Goal: Task Accomplishment & Management: Manage account settings

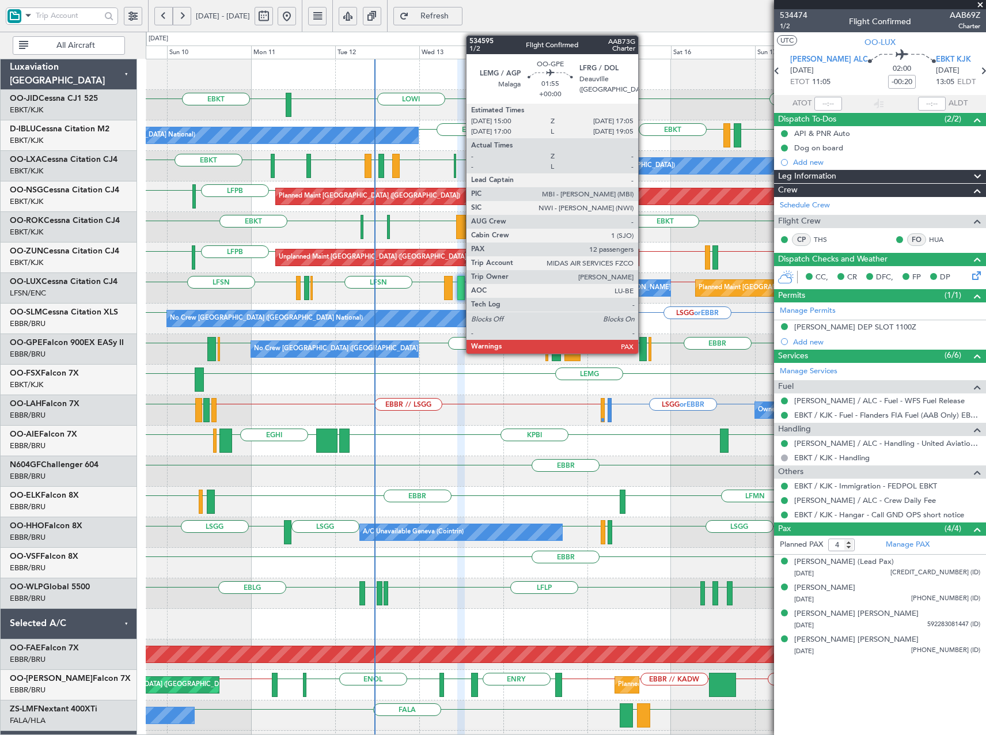
click at [643, 352] on div at bounding box center [642, 349] width 7 height 24
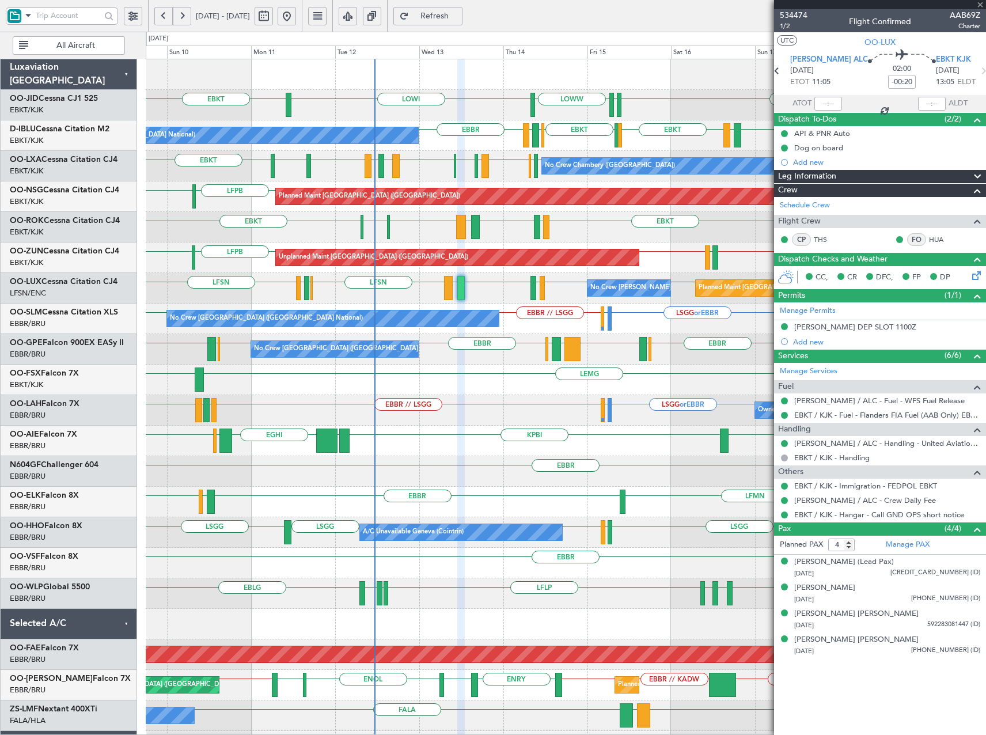
type input "12"
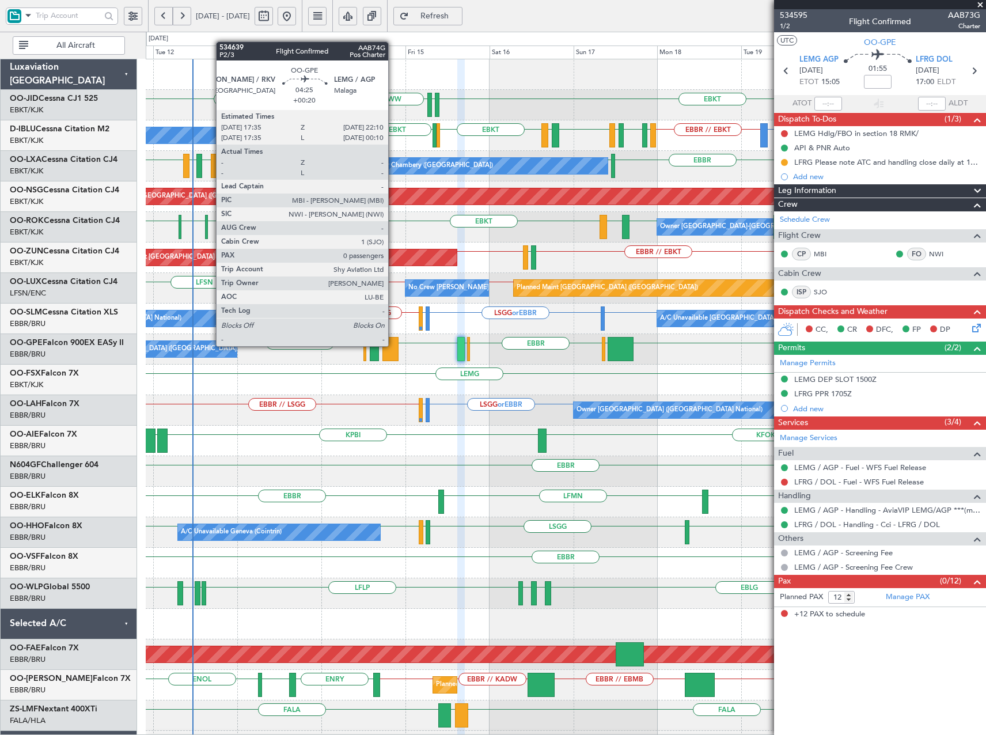
click at [393, 345] on div at bounding box center [390, 349] width 16 height 24
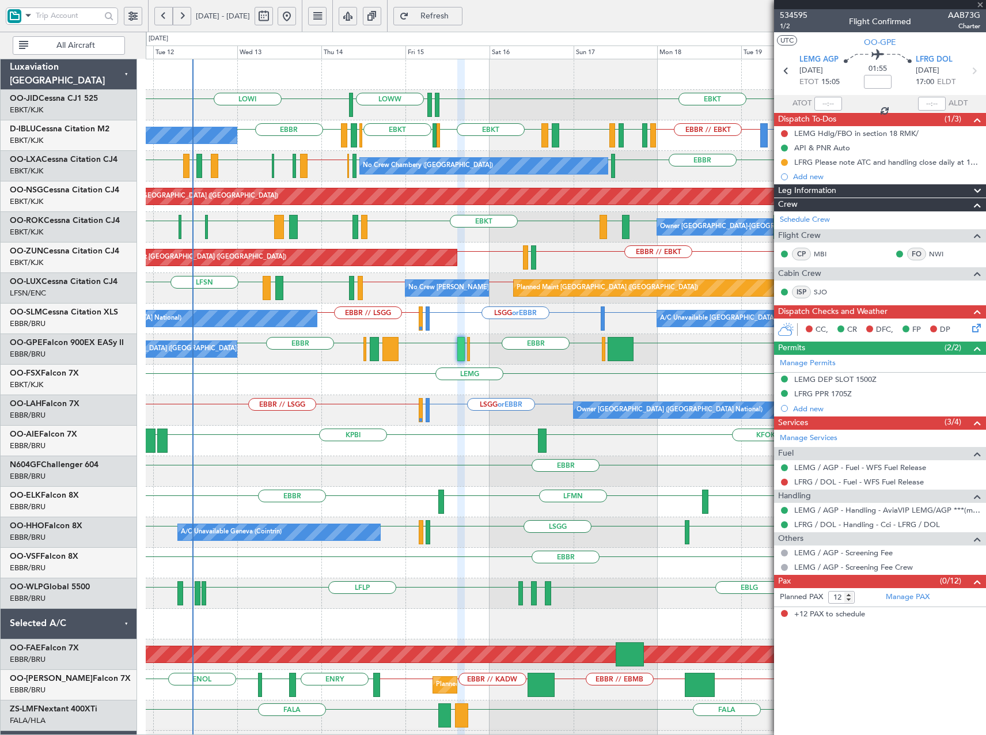
type input "+00:20"
type input "0"
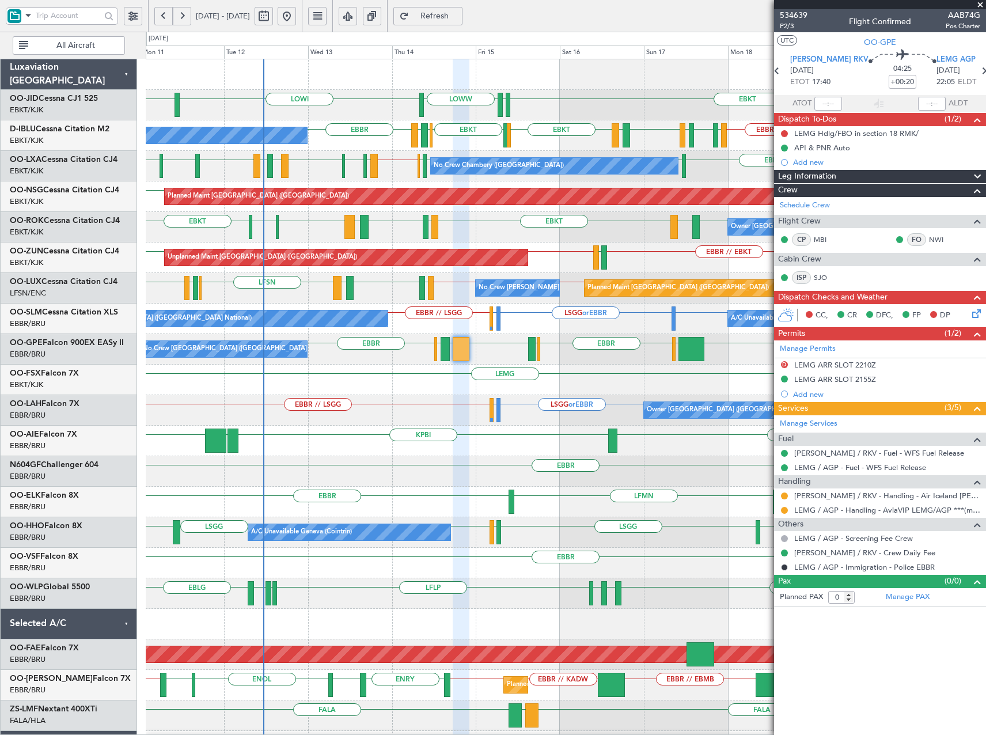
click at [178, 13] on button at bounding box center [182, 16] width 18 height 18
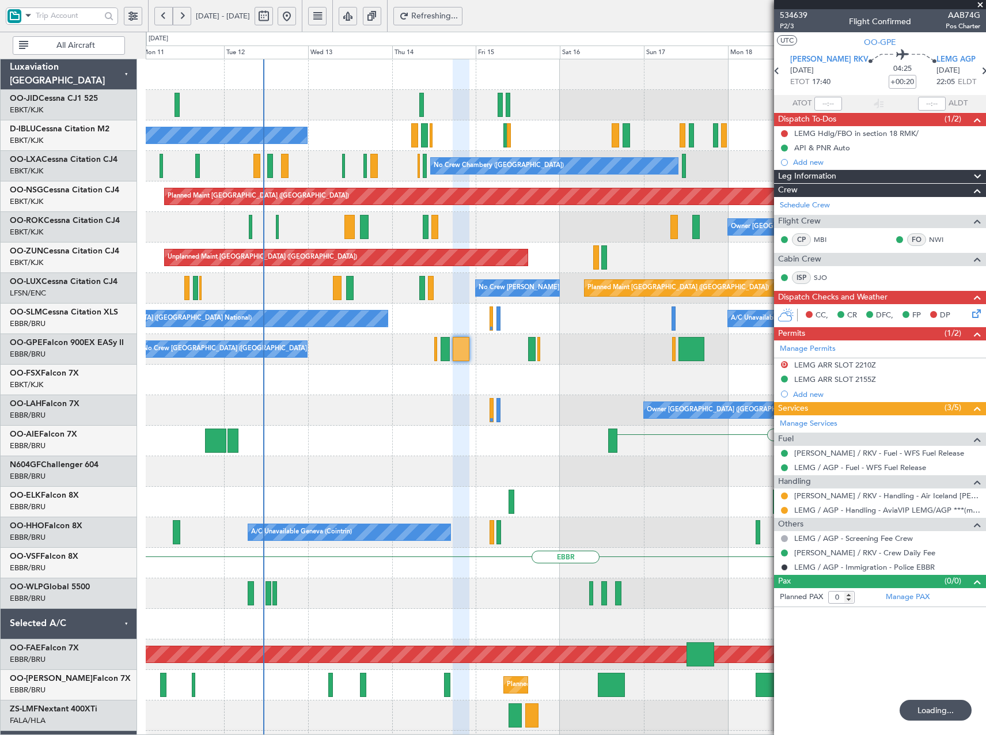
click at [178, 13] on button at bounding box center [182, 16] width 18 height 18
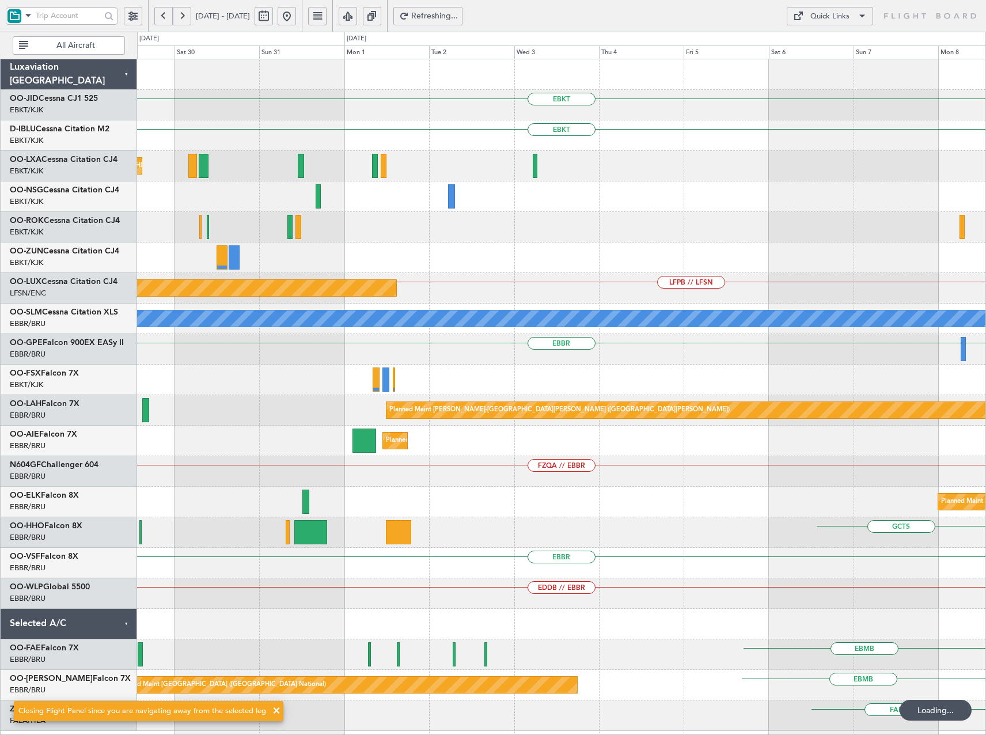
click at [178, 13] on button at bounding box center [182, 16] width 18 height 18
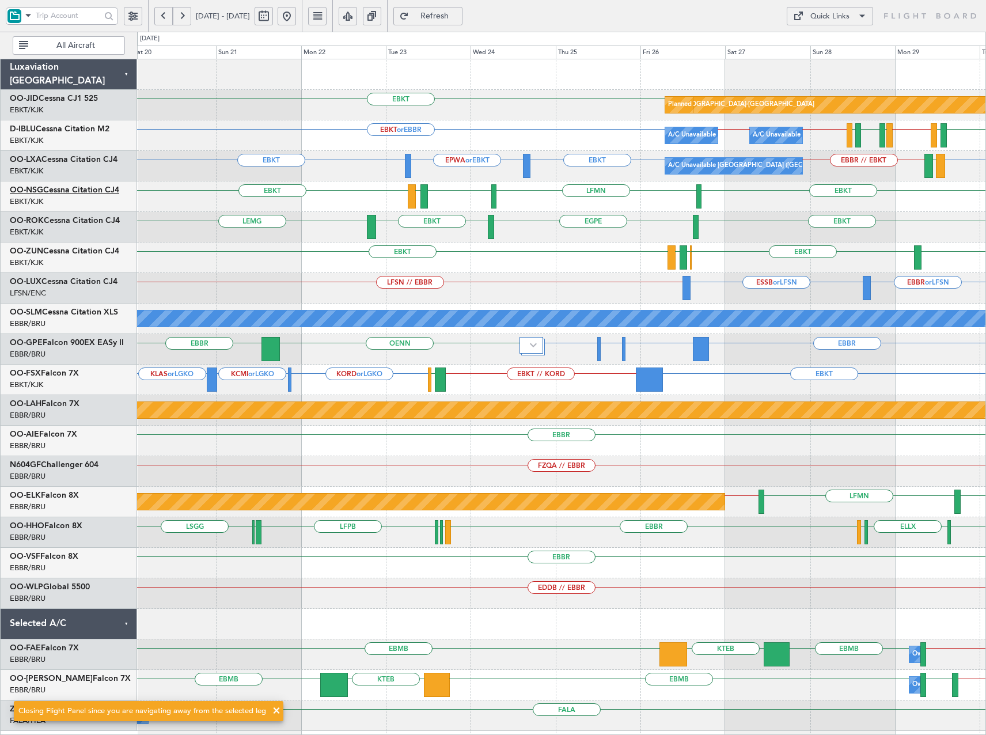
click at [48, 194] on link "OO-NSG Cessna Citation CJ4" at bounding box center [64, 190] width 109 height 8
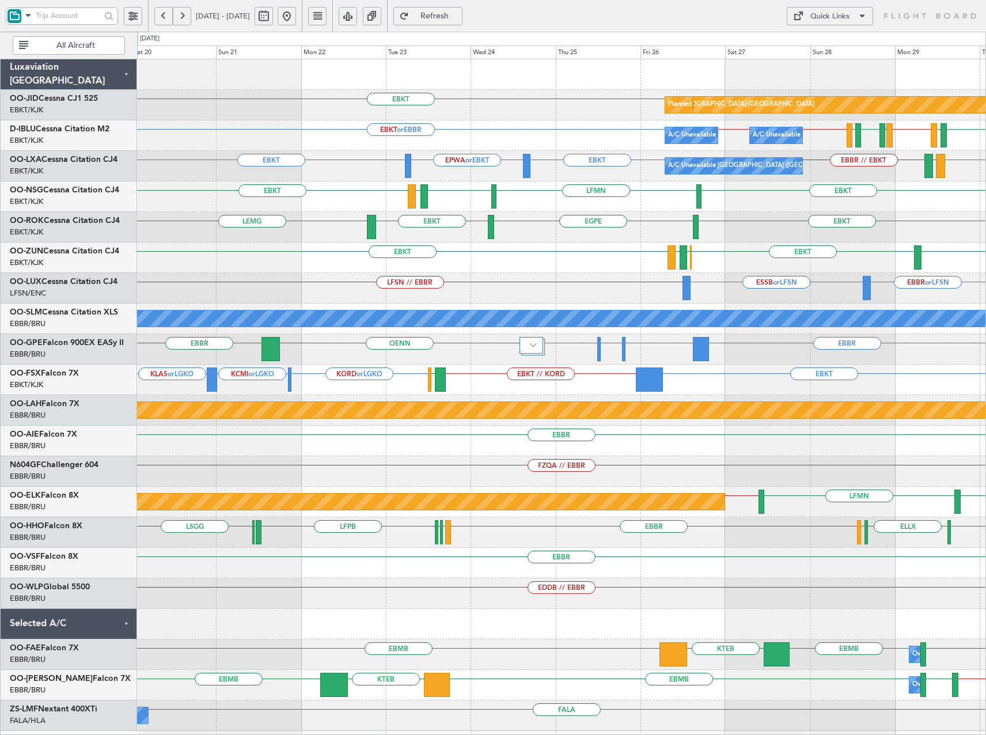
click at [187, 9] on button at bounding box center [182, 16] width 18 height 18
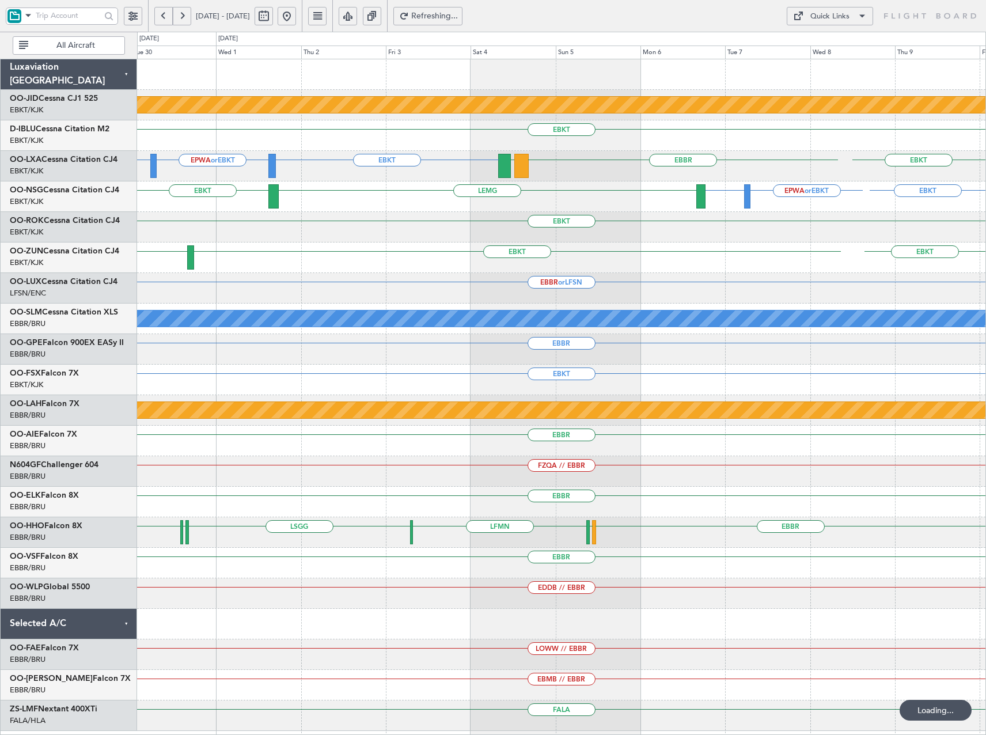
click at [187, 9] on button at bounding box center [182, 16] width 18 height 18
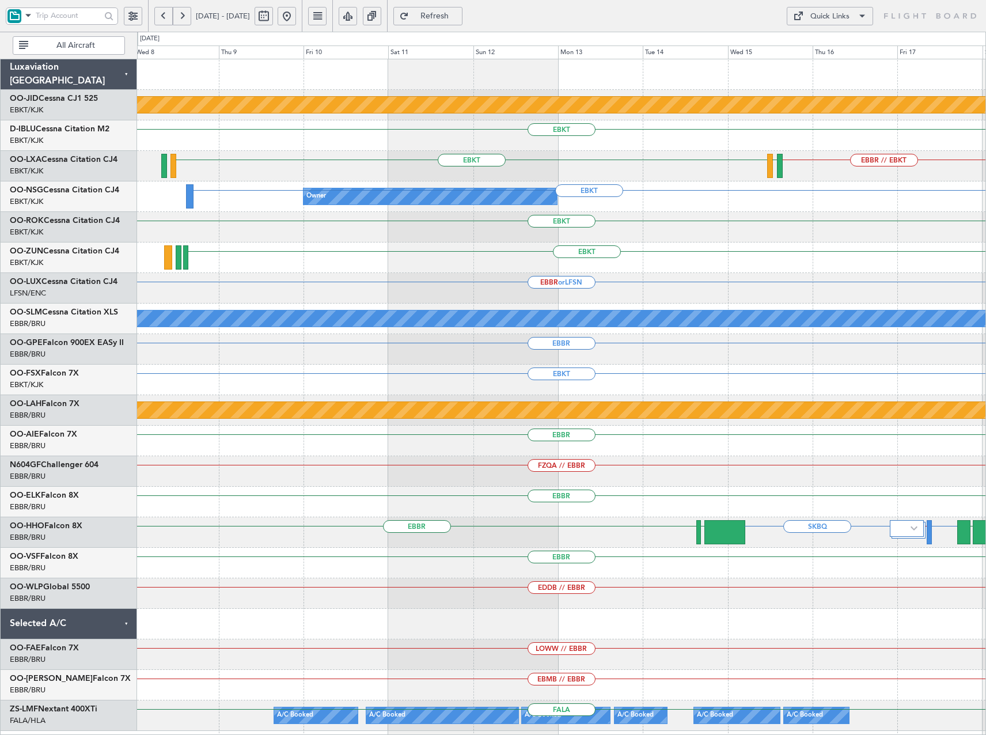
click at [590, 142] on div "null [GEOGRAPHIC_DATA]-[GEOGRAPHIC_DATA] EBKT EBKT EBBR // EBKT LFTH LFMD EBKT …" at bounding box center [561, 395] width 848 height 672
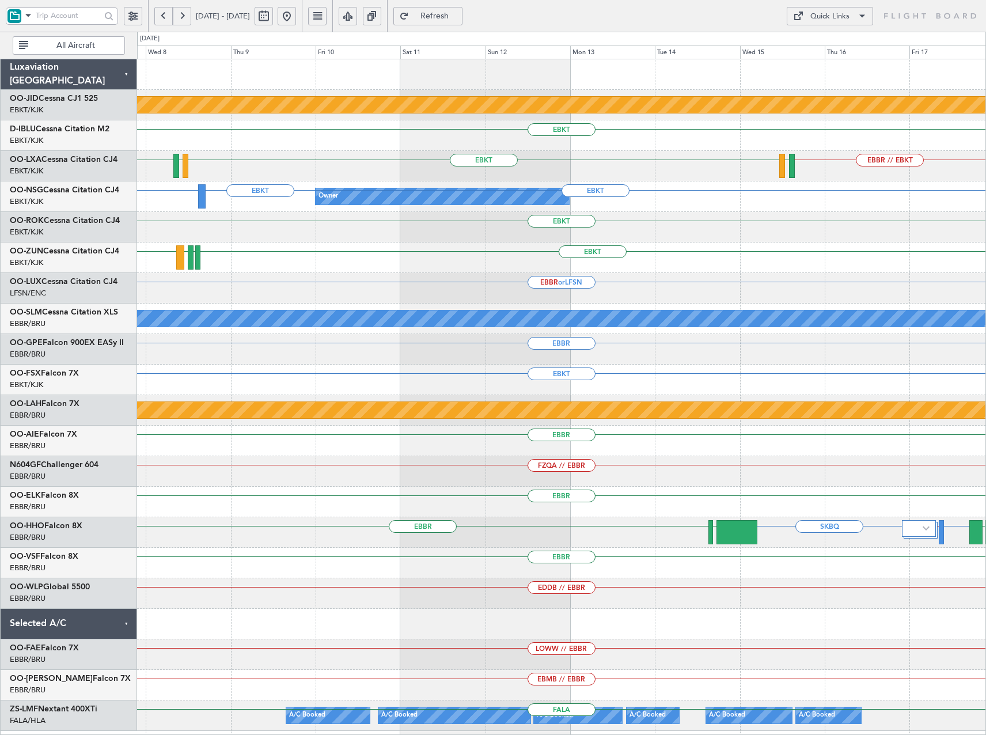
click at [296, 16] on button at bounding box center [287, 16] width 18 height 18
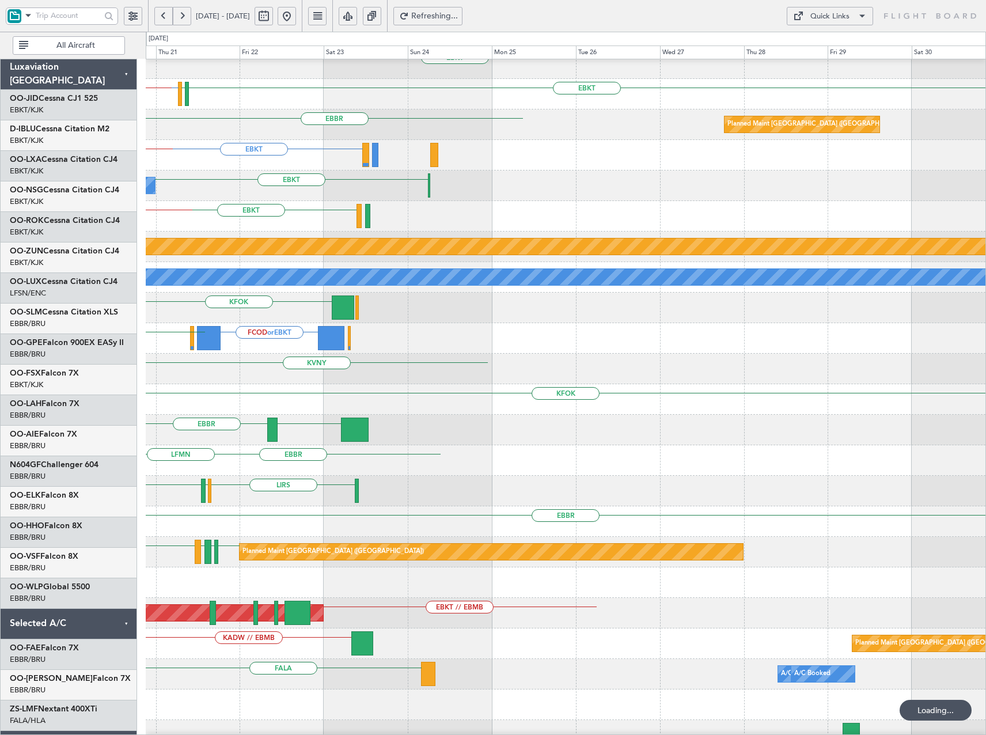
click at [175, 218] on div "EBKT EBKT or EBBR LFMD or [GEOGRAPHIC_DATA] LOWS EBBR // EBKT" at bounding box center [566, 216] width 840 height 31
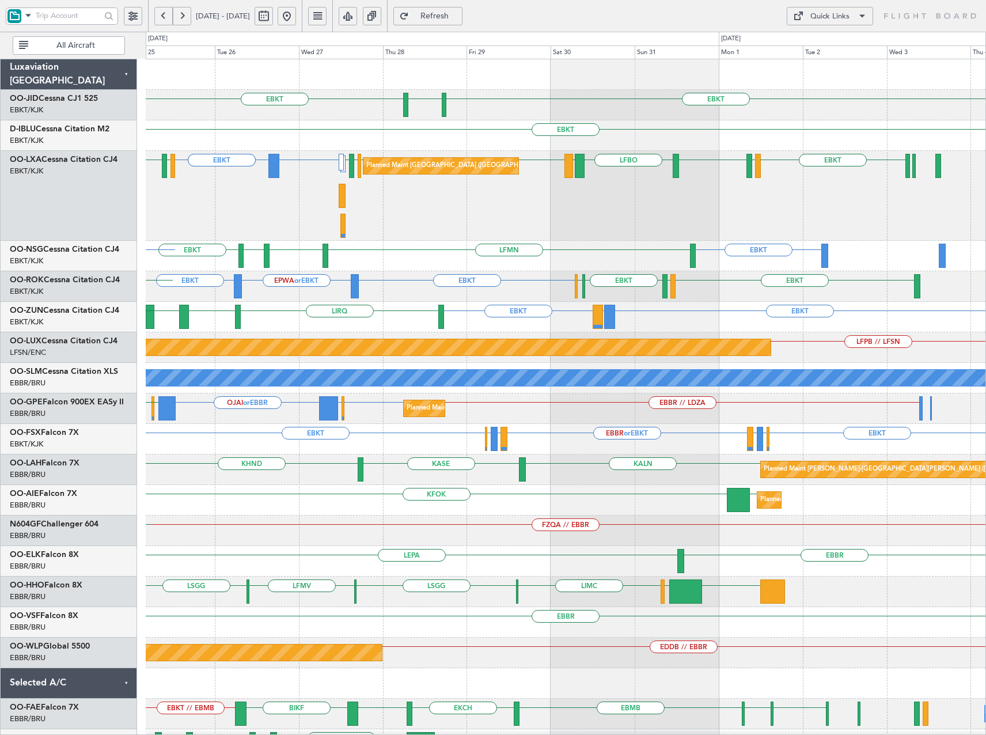
click at [560, 333] on div "EBKT EBKT [GEOGRAPHIC_DATA] EBKT LICC or EBKT LICC or EBKT EBKT EBKT [GEOGRAPHI…" at bounding box center [566, 470] width 840 height 822
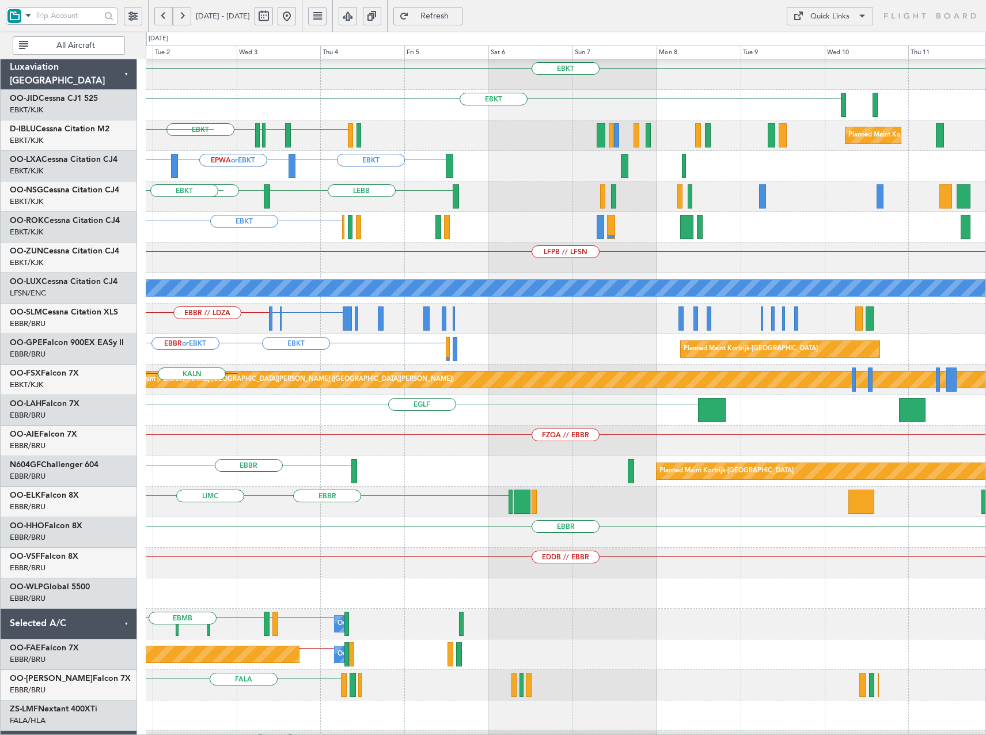
scroll to position [36, 0]
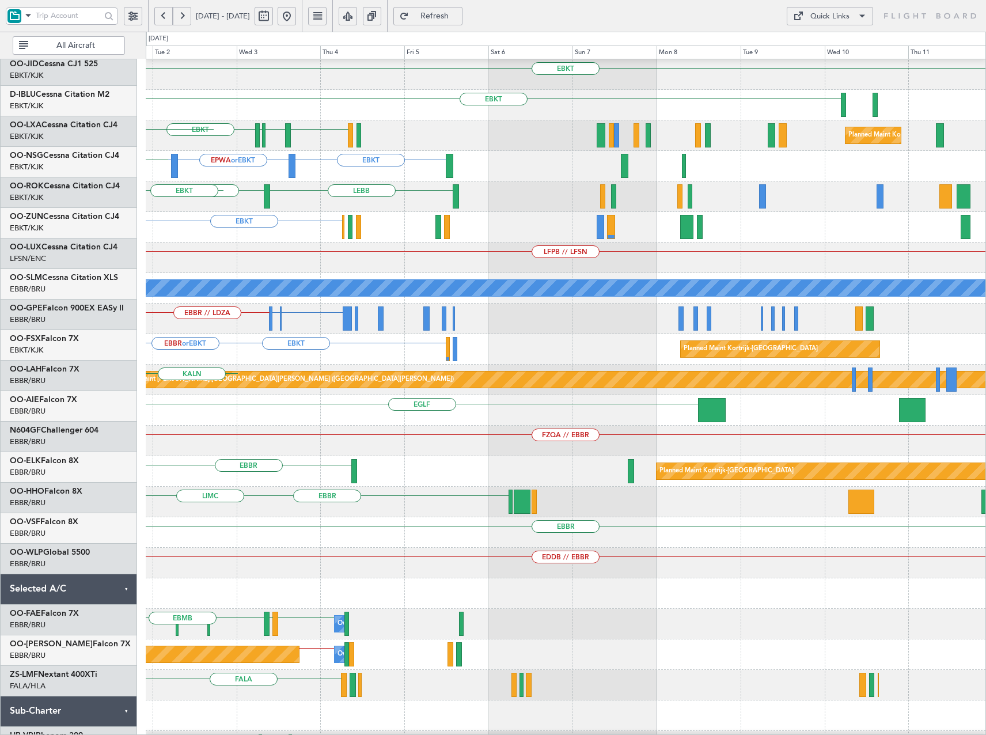
click at [59, 321] on div "EBKT EBKT LFLC EBKT EBKT LFMQ Planned Maint [GEOGRAPHIC_DATA]-[GEOGRAPHIC_DATA]…" at bounding box center [493, 383] width 986 height 703
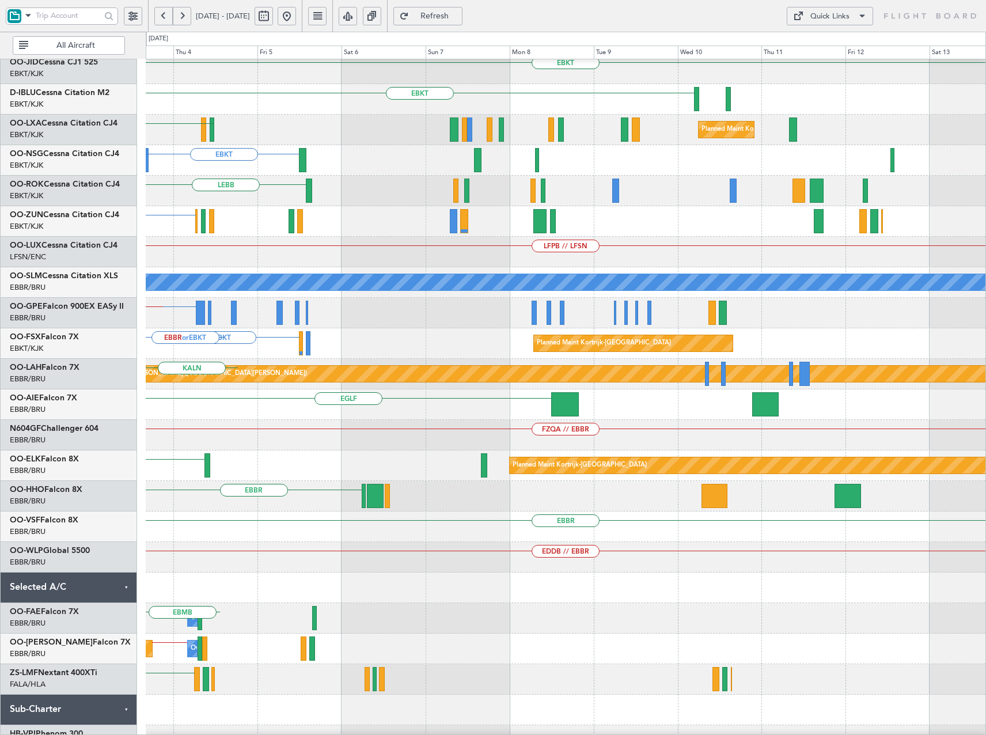
scroll to position [0, 0]
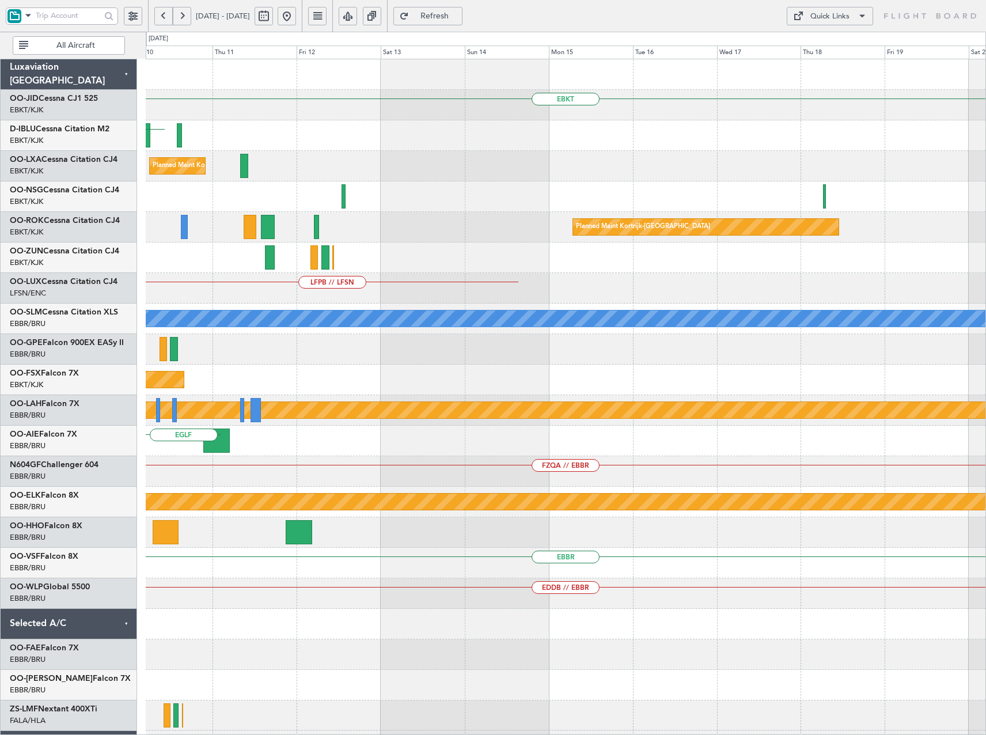
click at [28, 388] on div "EBKT EBKT Planned Maint [GEOGRAPHIC_DATA]-[GEOGRAPHIC_DATA] Planned Maint [GEOG…" at bounding box center [493, 383] width 986 height 703
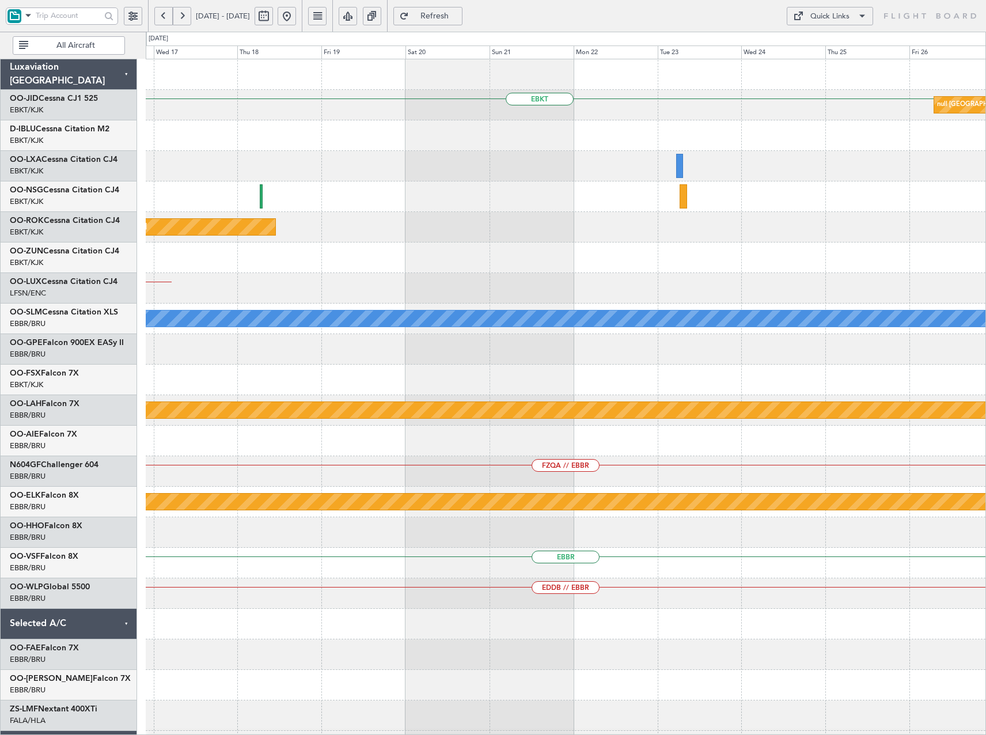
click at [98, 419] on div "EBKT null [GEOGRAPHIC_DATA]-[GEOGRAPHIC_DATA] Planned Maint [GEOGRAPHIC_DATA]-[…" at bounding box center [493, 383] width 986 height 703
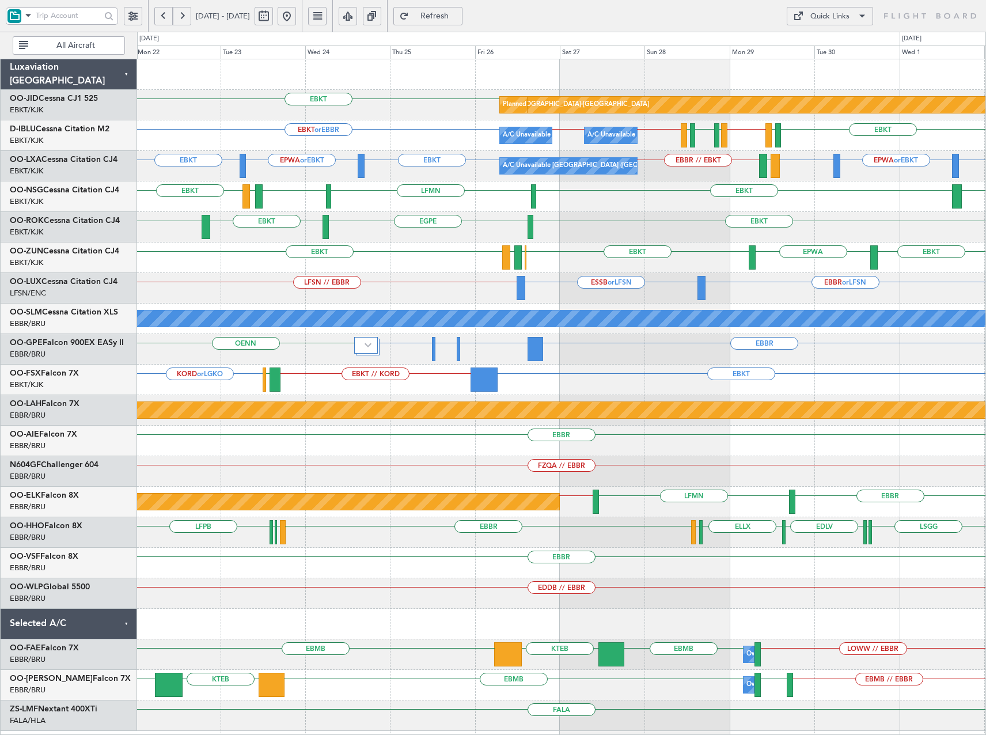
click at [296, 10] on button at bounding box center [287, 16] width 18 height 18
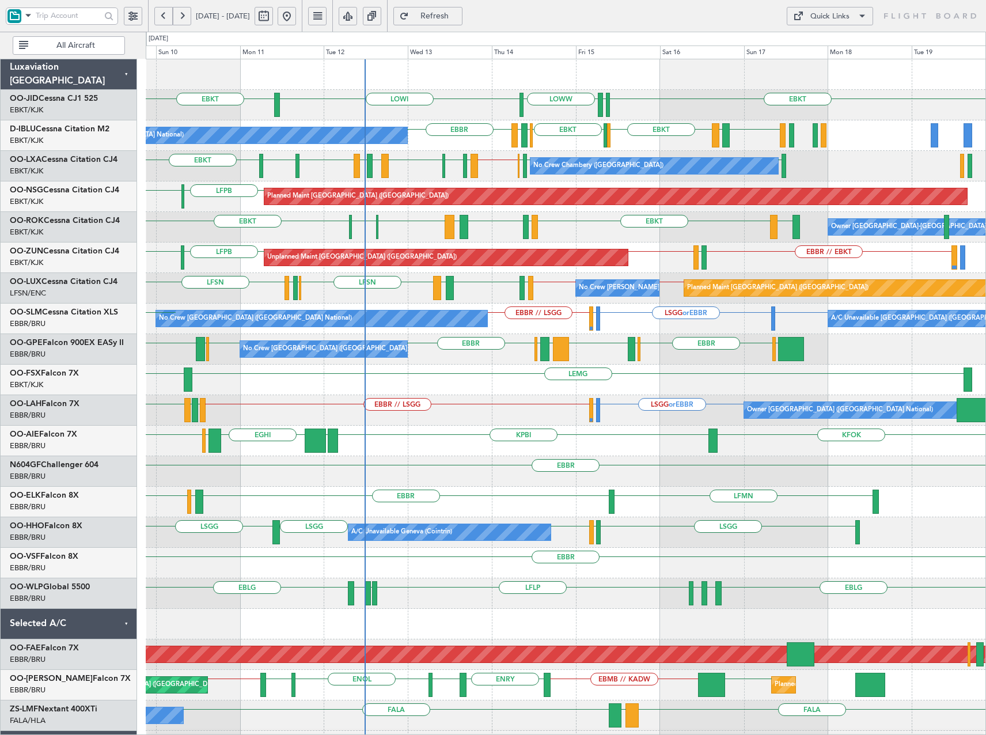
click at [611, 276] on div "EBKT EBKT LOWI [PERSON_NAME] LOWW [GEOGRAPHIC_DATA] EBKT LFKF EBKT EBKT EHBK LF…" at bounding box center [566, 440] width 840 height 763
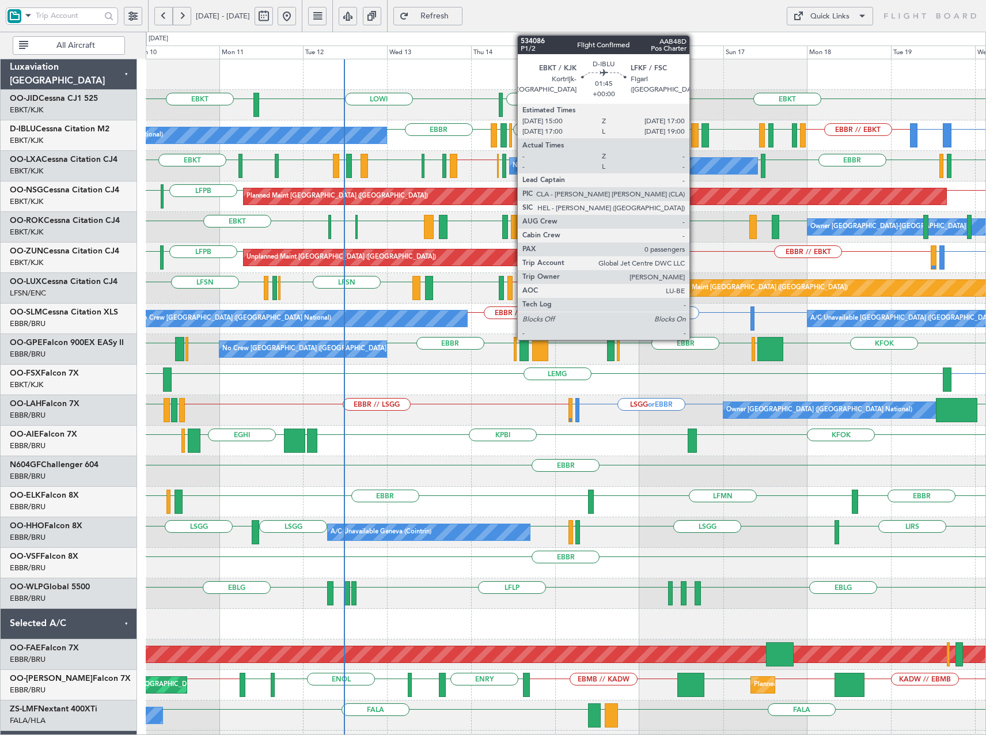
click at [695, 135] on div at bounding box center [694, 135] width 7 height 24
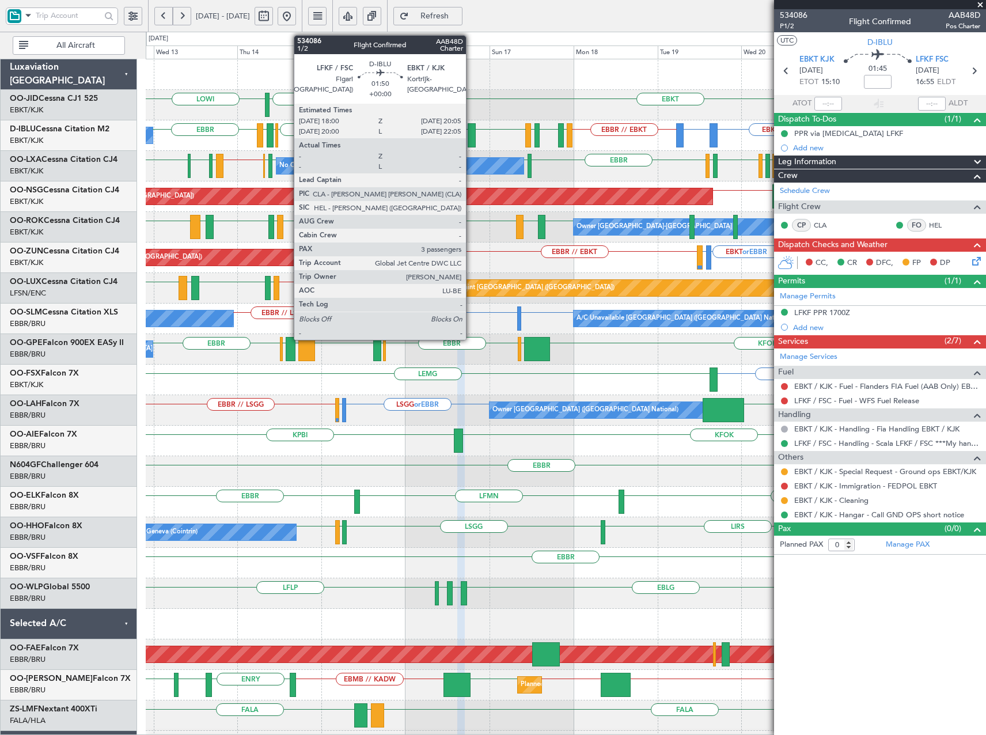
click at [471, 136] on div at bounding box center [471, 135] width 7 height 24
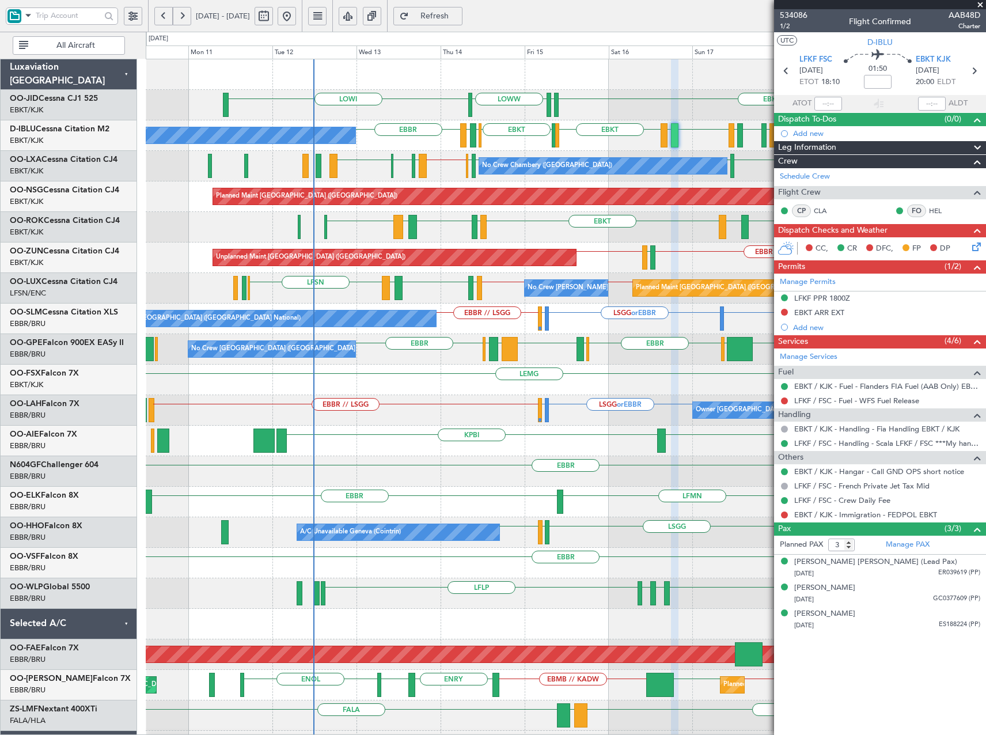
click at [579, 259] on div "LOWI EBKT [PERSON_NAME] LOWW EBBR // EBKT EBKT or EBBR EPWA or EBBR [GEOGRAPHIC…" at bounding box center [566, 440] width 840 height 763
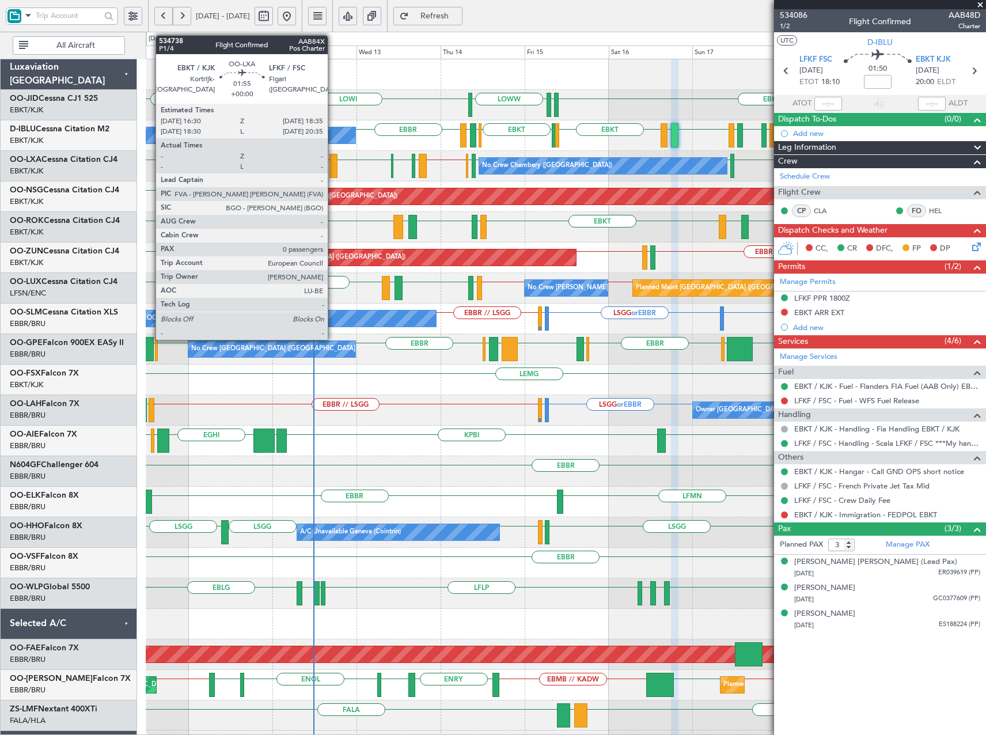
click at [333, 169] on div at bounding box center [332, 166] width 7 height 24
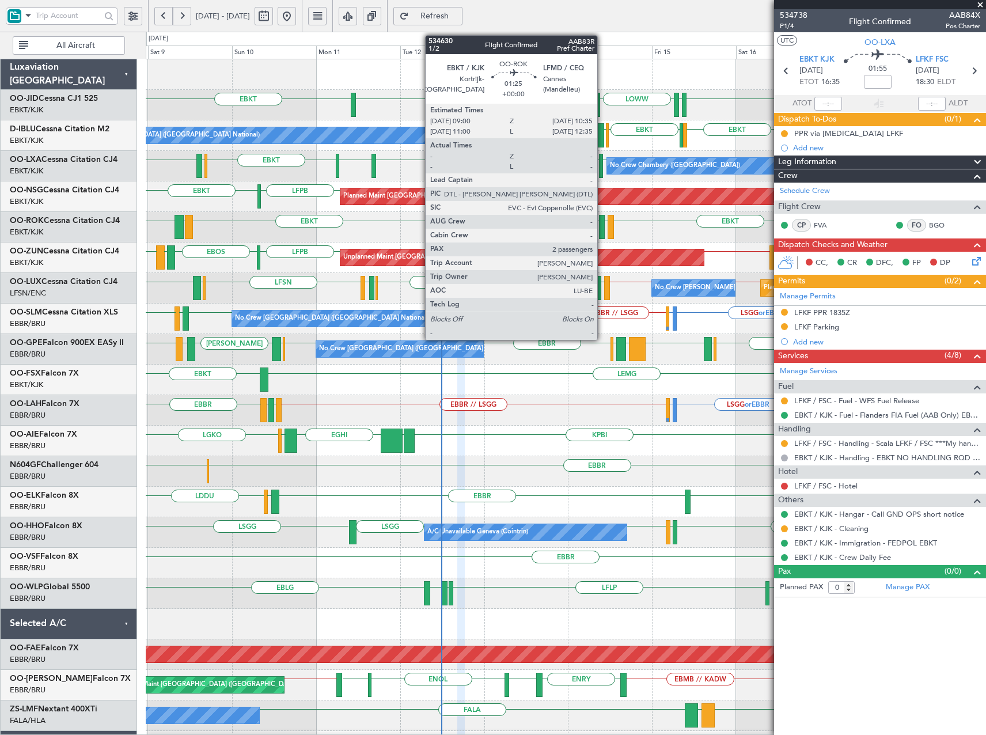
click at [602, 225] on div at bounding box center [602, 227] width 6 height 24
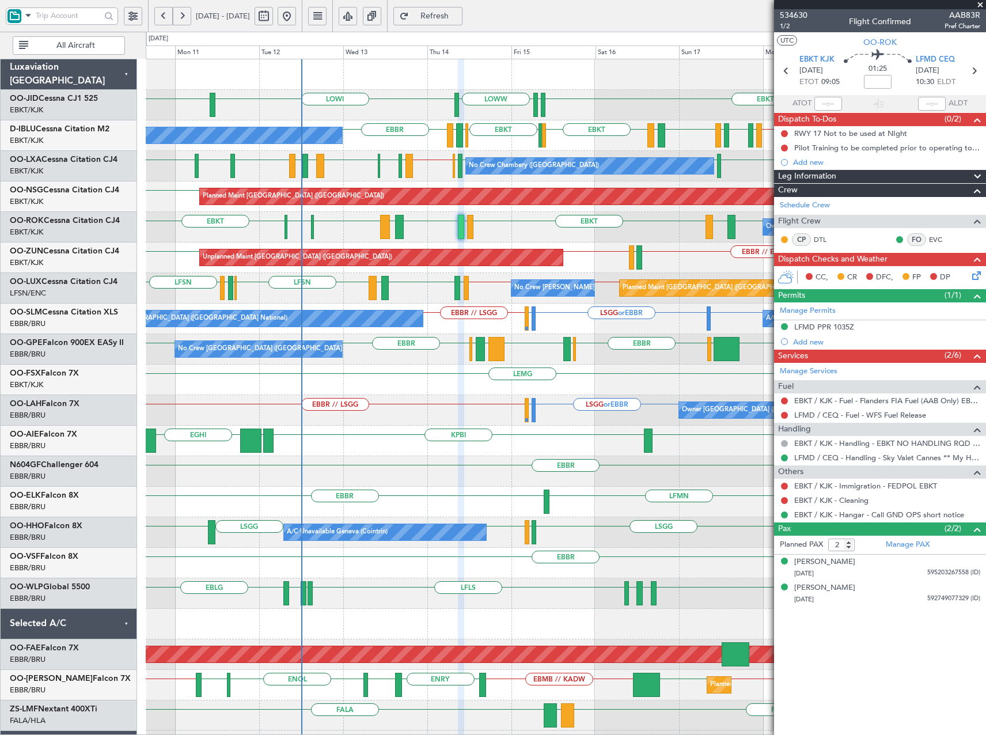
click at [979, 6] on span at bounding box center [981, 5] width 12 height 10
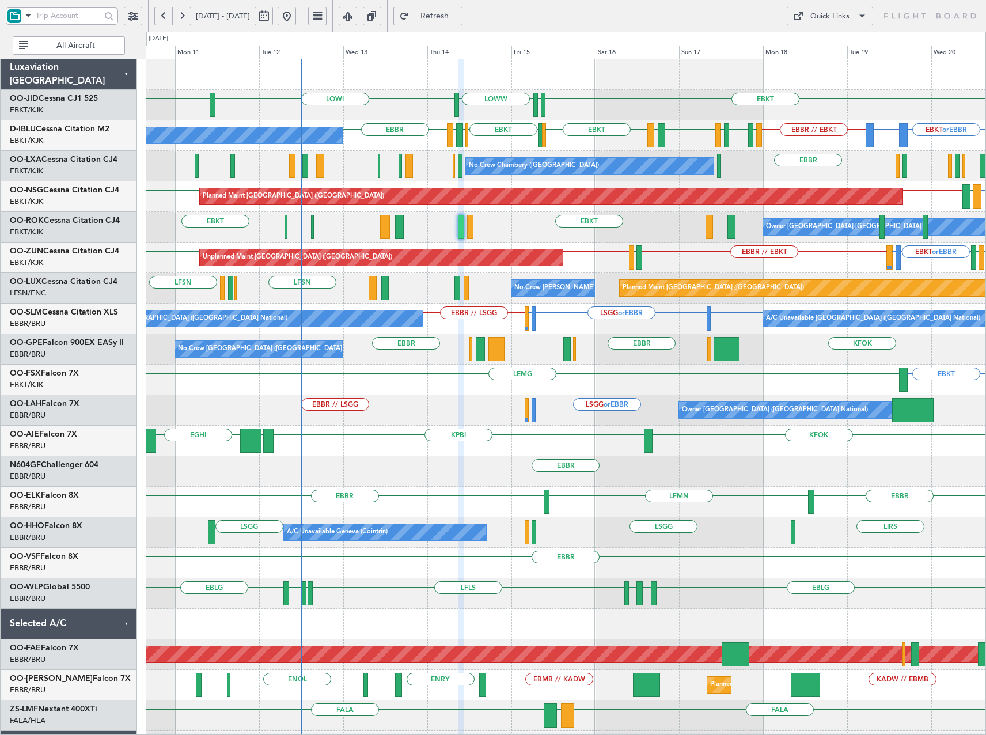
type input "0"
click at [185, 12] on button at bounding box center [182, 16] width 18 height 18
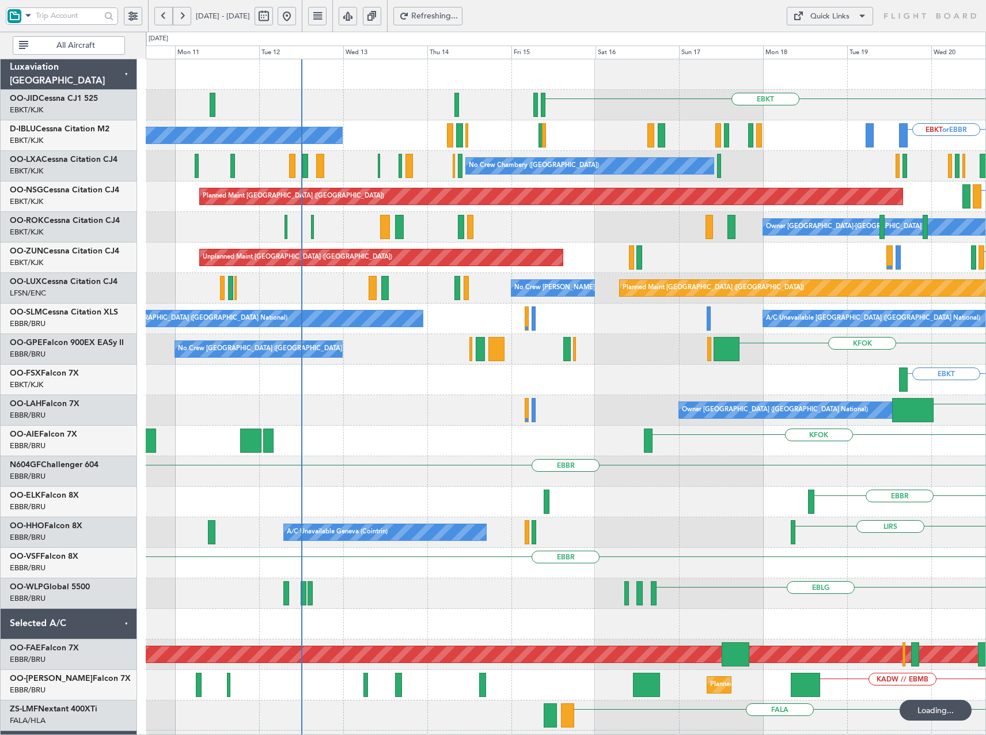
click at [185, 12] on button at bounding box center [182, 16] width 18 height 18
click at [184, 12] on button at bounding box center [182, 16] width 18 height 18
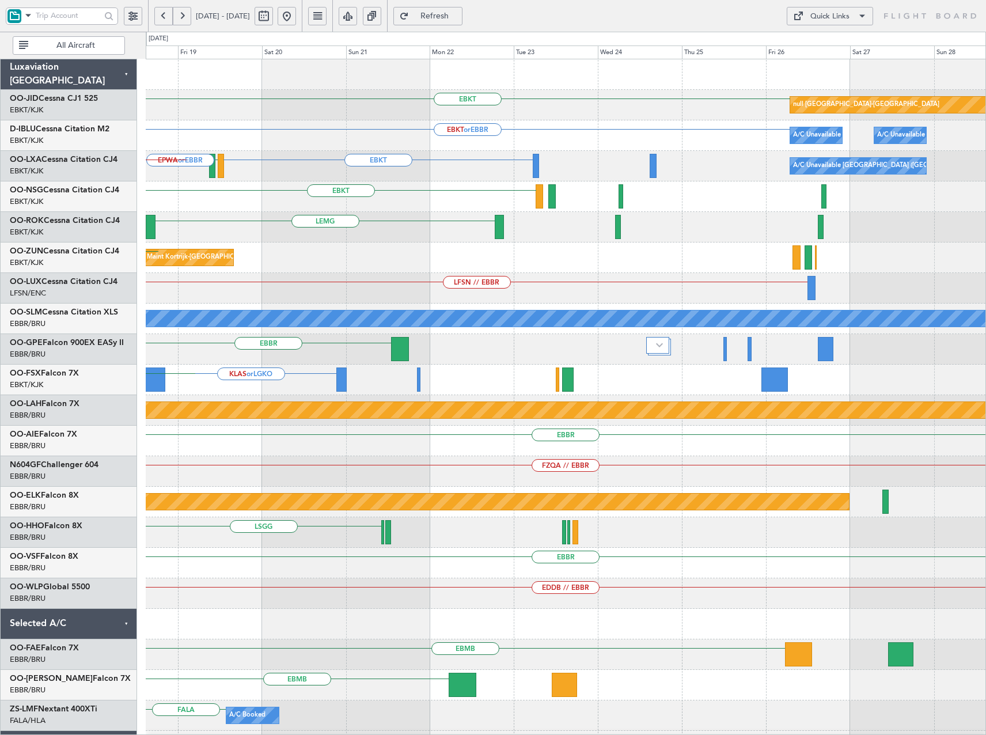
click at [52, 168] on div "EBKT Planned Maint [GEOGRAPHIC_DATA]-[GEOGRAPHIC_DATA] null [GEOGRAPHIC_DATA]-[…" at bounding box center [493, 383] width 986 height 703
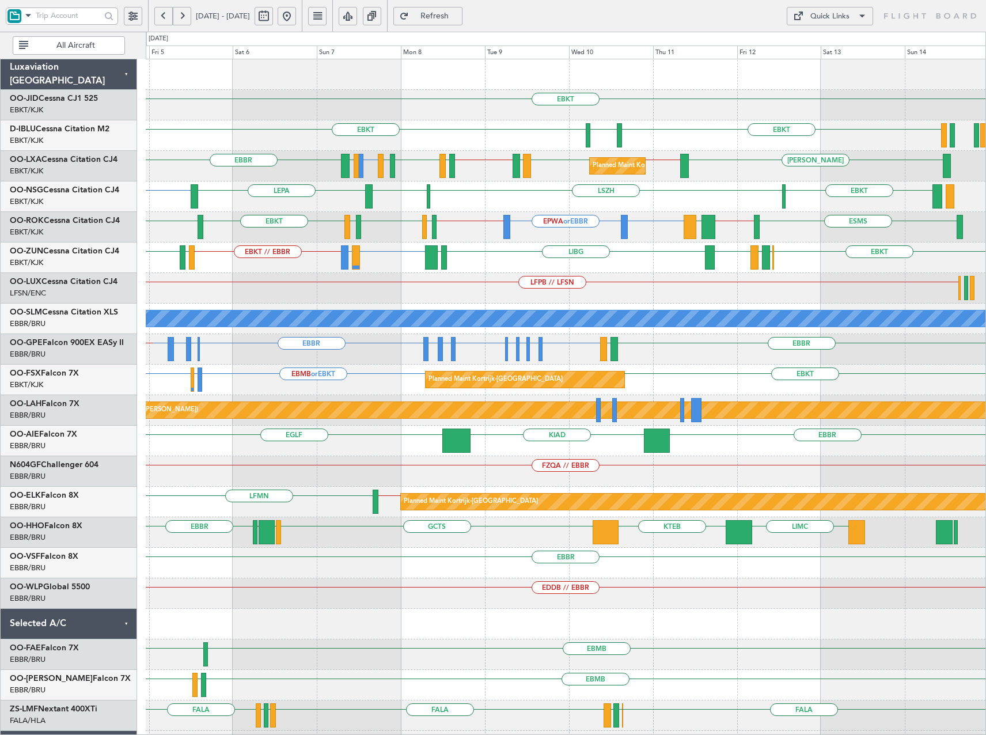
click at [594, 303] on div "EBKT EBKT EBKT [GEOGRAPHIC_DATA] Planned Maint [GEOGRAPHIC_DATA]-[GEOGRAPHIC_DA…" at bounding box center [566, 425] width 840 height 733
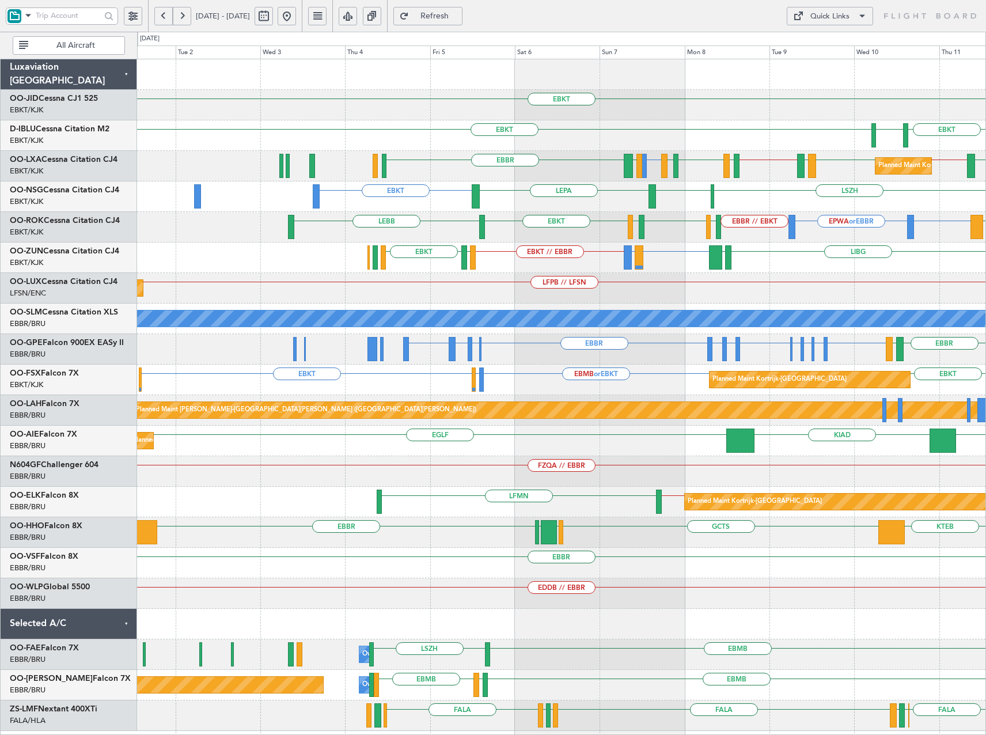
click at [774, 293] on div "EBKT EBKT EBKT [GEOGRAPHIC_DATA] Planned Maint [GEOGRAPHIC_DATA]-[GEOGRAPHIC_DA…" at bounding box center [561, 395] width 848 height 672
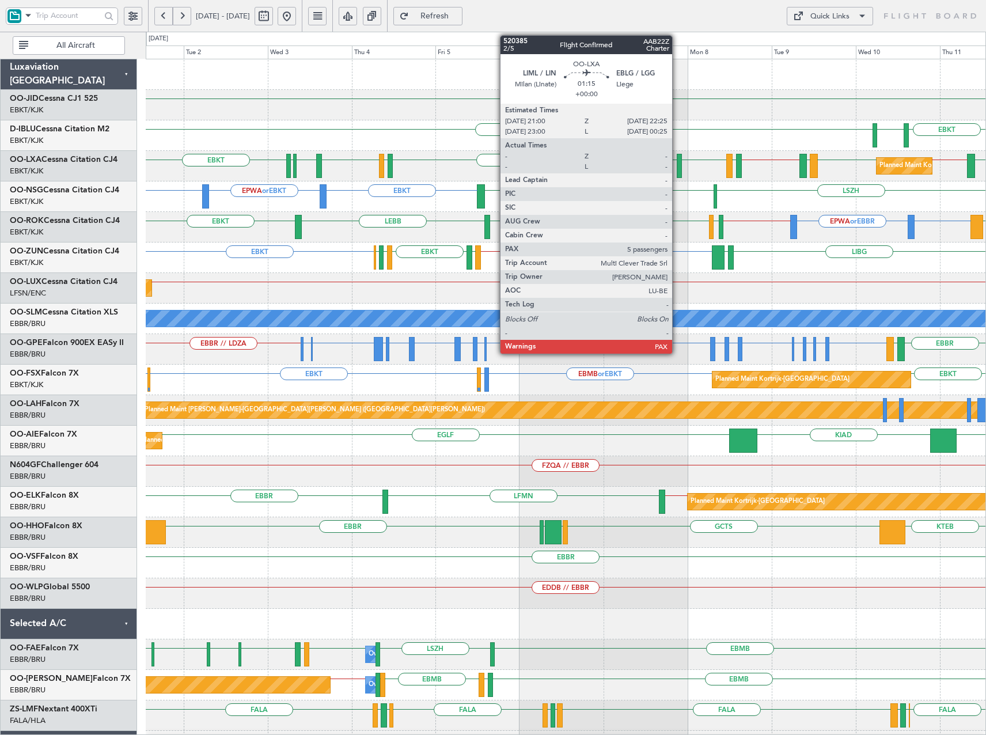
click at [453, 197] on div "EPWA or EBKT EBKT EBKT EBKT LEPA [GEOGRAPHIC_DATA]" at bounding box center [566, 196] width 840 height 31
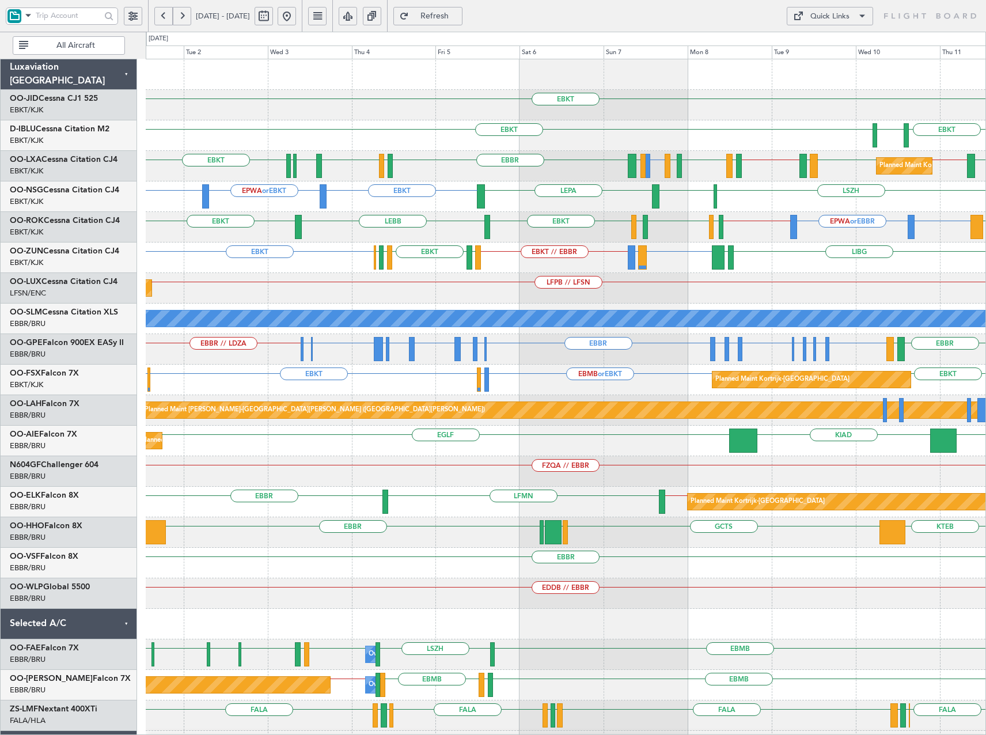
click at [471, 170] on div "Planned Maint Kortrijk-[GEOGRAPHIC_DATA] LFMN or LIML LFLC EBKT EBLG LIML LIRN …" at bounding box center [566, 166] width 840 height 31
click at [296, 12] on button at bounding box center [287, 16] width 18 height 18
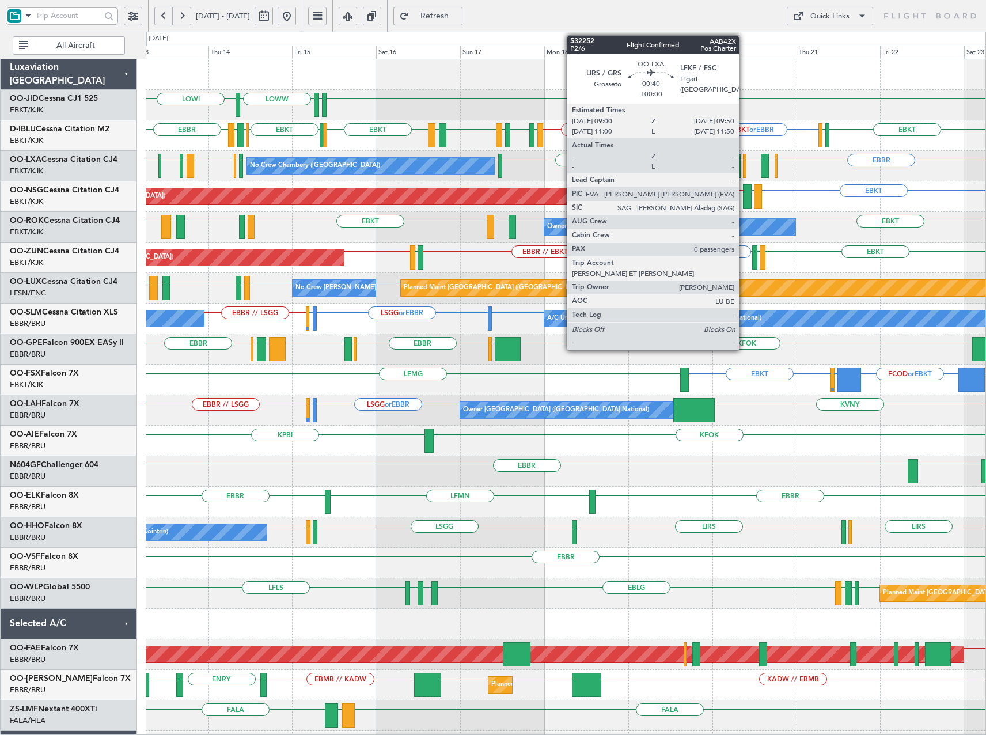
click at [744, 170] on div at bounding box center [744, 166] width 3 height 24
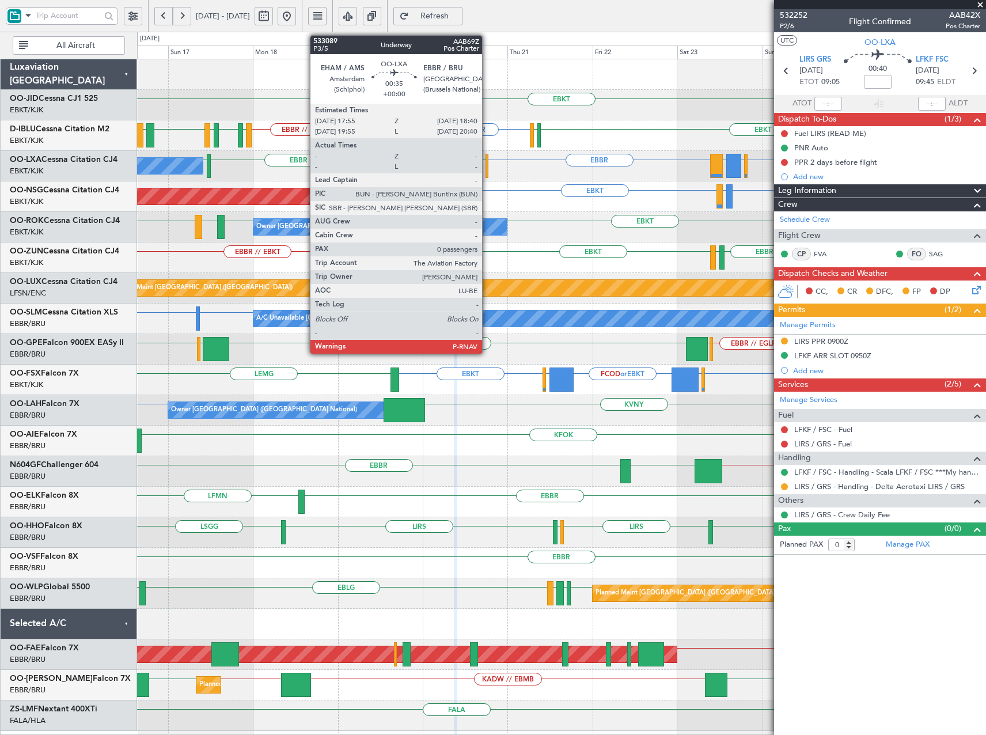
click at [487, 165] on div at bounding box center [487, 166] width 3 height 24
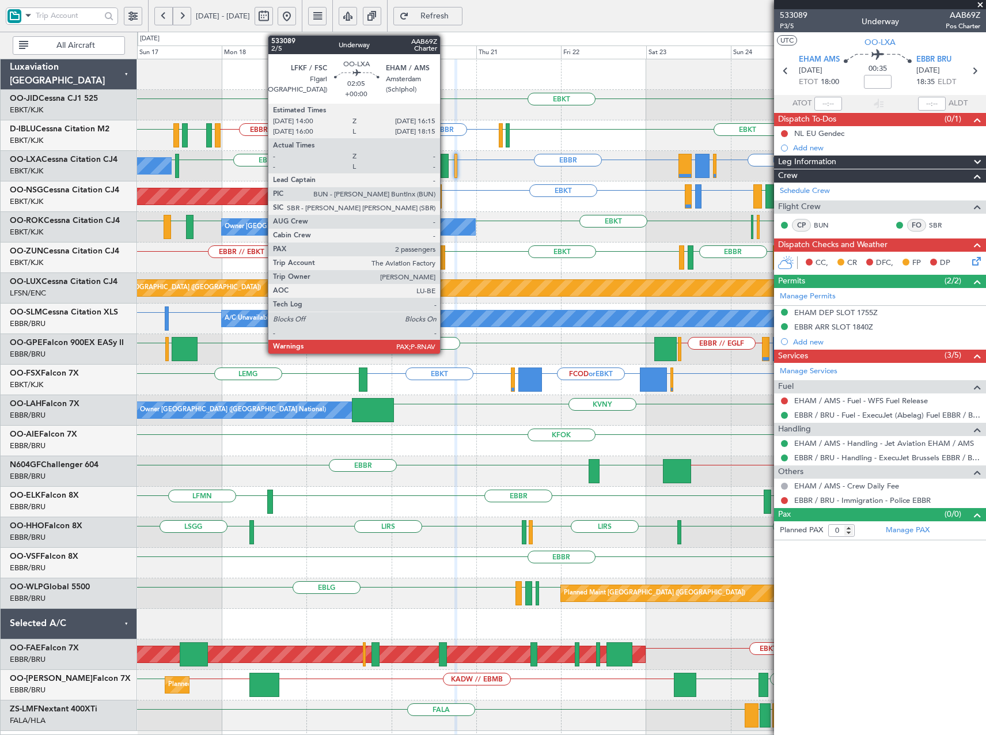
click at [445, 169] on div at bounding box center [445, 166] width 8 height 24
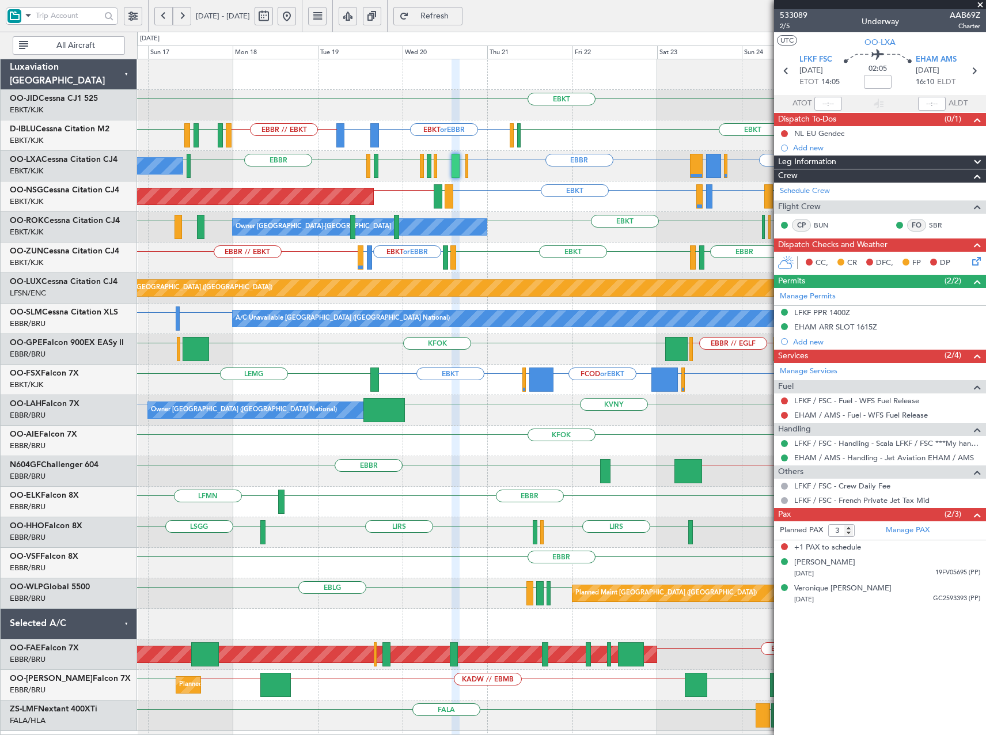
click at [186, 20] on button at bounding box center [182, 16] width 18 height 18
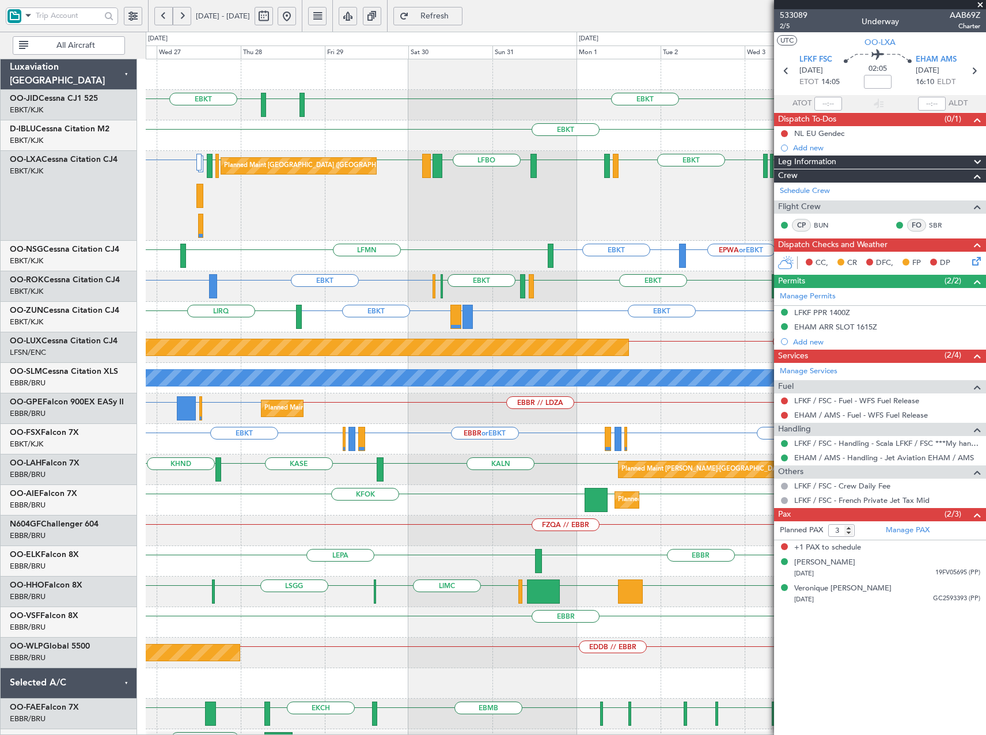
drag, startPoint x: 186, startPoint y: 13, endPoint x: 206, endPoint y: 31, distance: 26.1
click at [187, 13] on button at bounding box center [182, 16] width 18 height 18
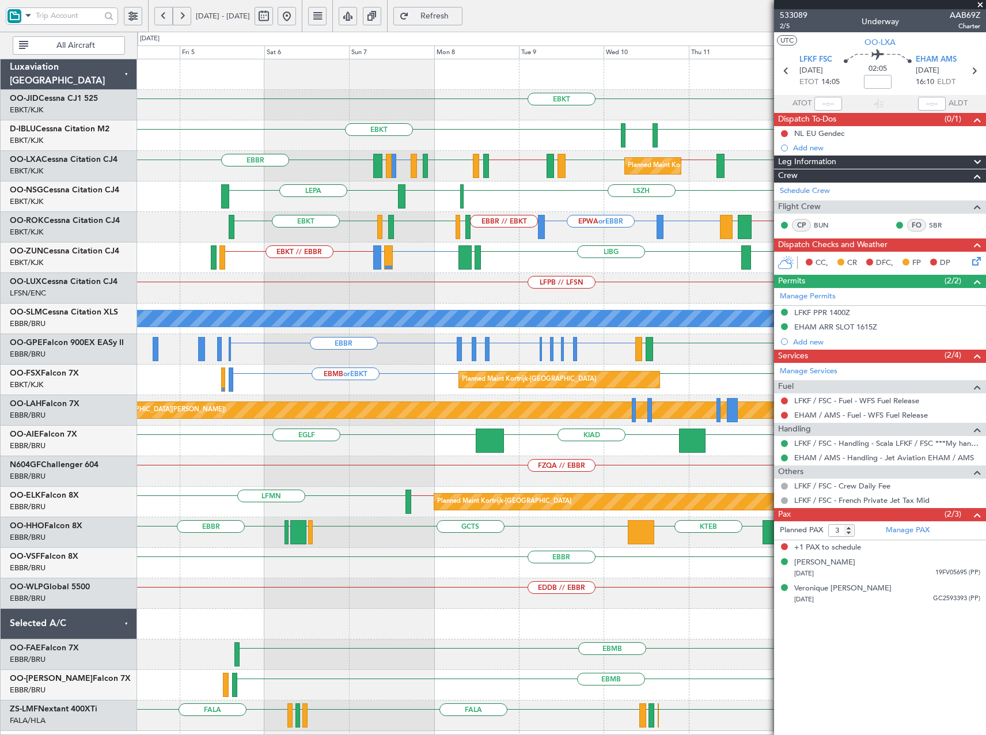
click at [529, 239] on div "EBKT or EBBR EPWA or EBBR EBBR // EBKT ESMS EBKT LFTZ EBKT EBKT // EBOS LGPA LF…" at bounding box center [561, 227] width 848 height 31
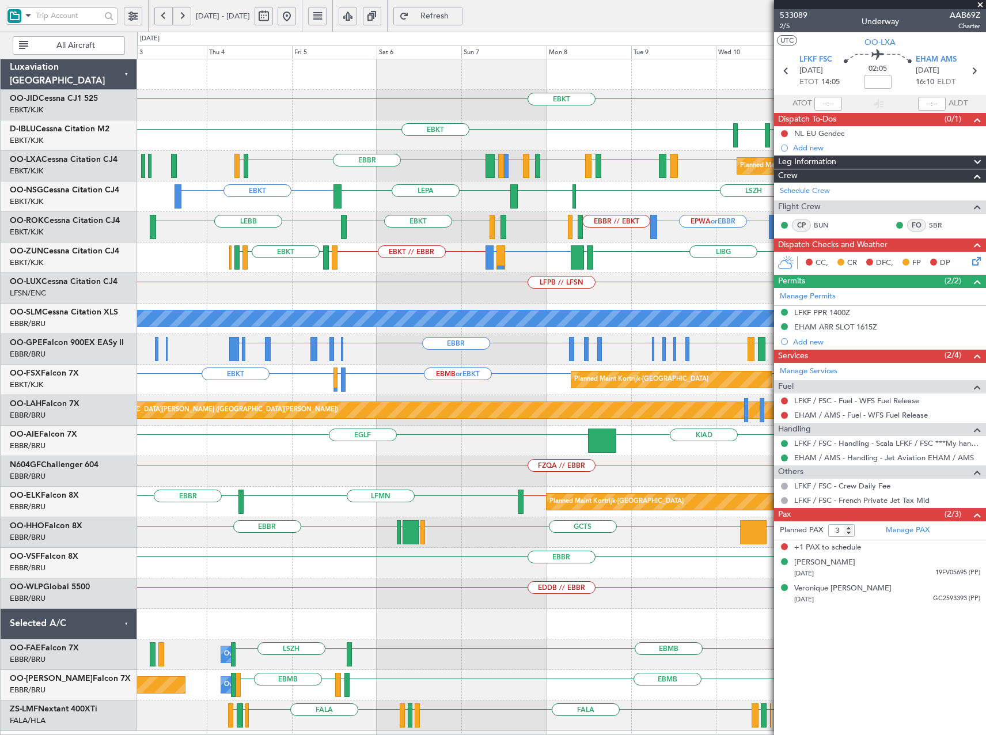
click at [324, 169] on div "Planned Maint Kortrijk-Wevelgem LFMN or LIML EBLG LEIB LIML LIRN EBBR EIDW EBKT…" at bounding box center [561, 166] width 848 height 31
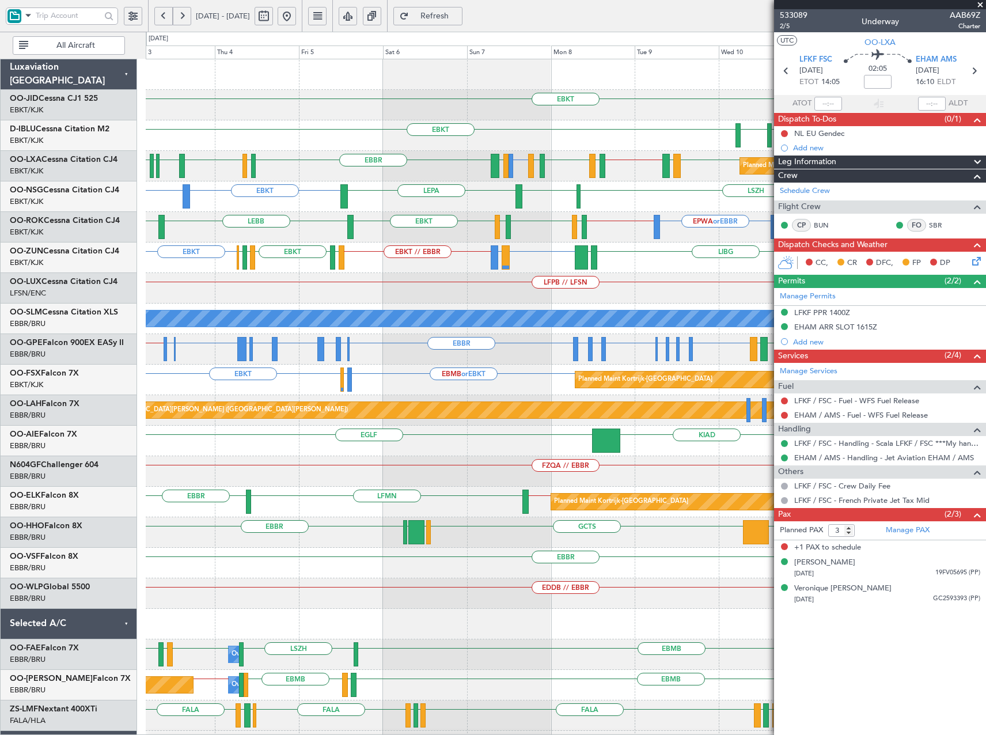
click at [296, 18] on button at bounding box center [287, 16] width 18 height 18
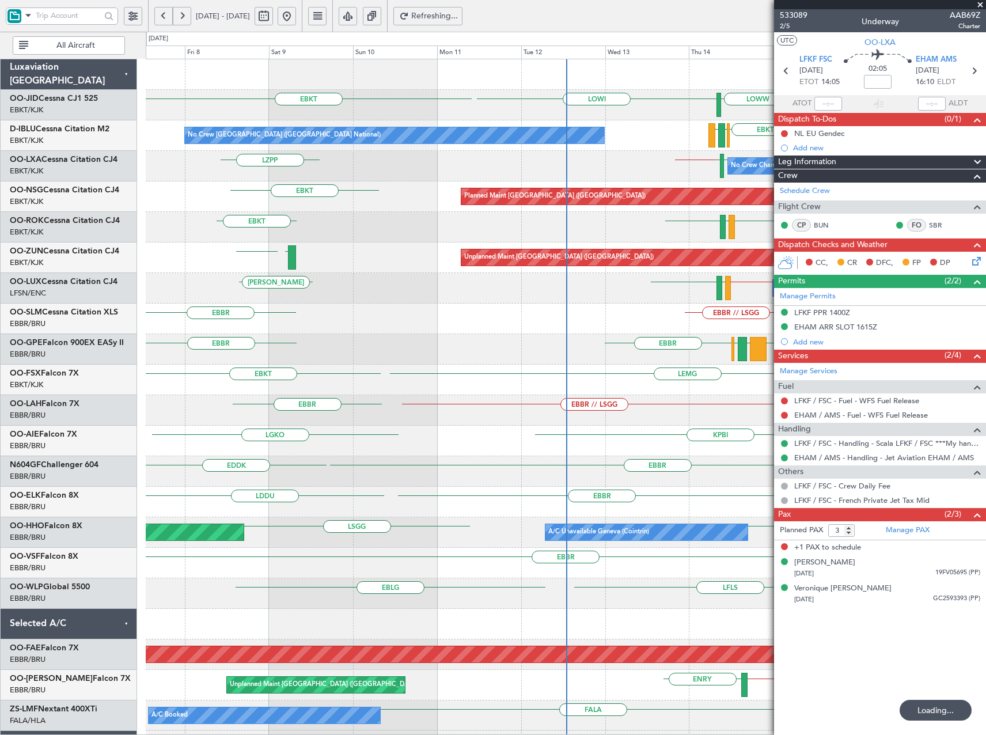
click at [980, 5] on span at bounding box center [981, 5] width 12 height 10
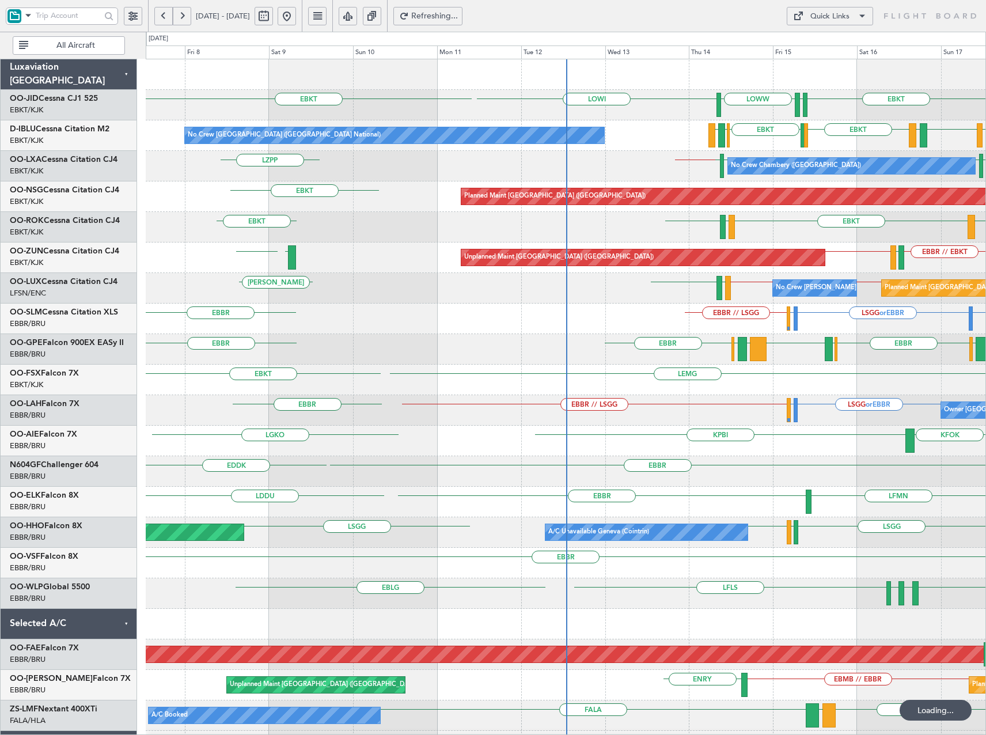
type input "0"
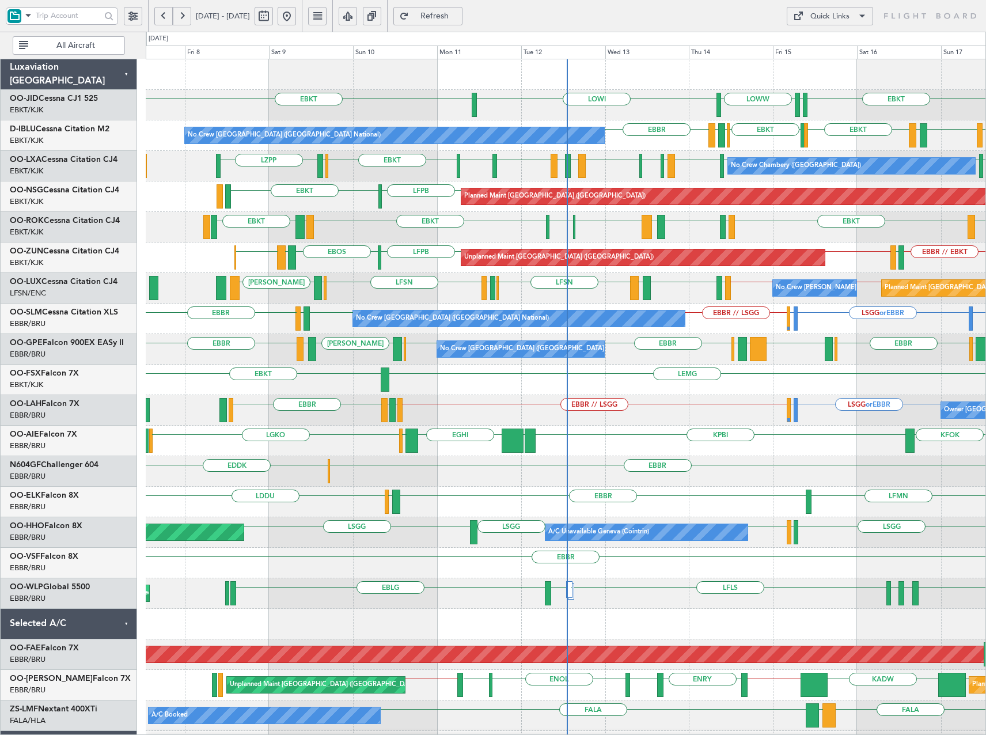
click at [179, 19] on button at bounding box center [182, 16] width 18 height 18
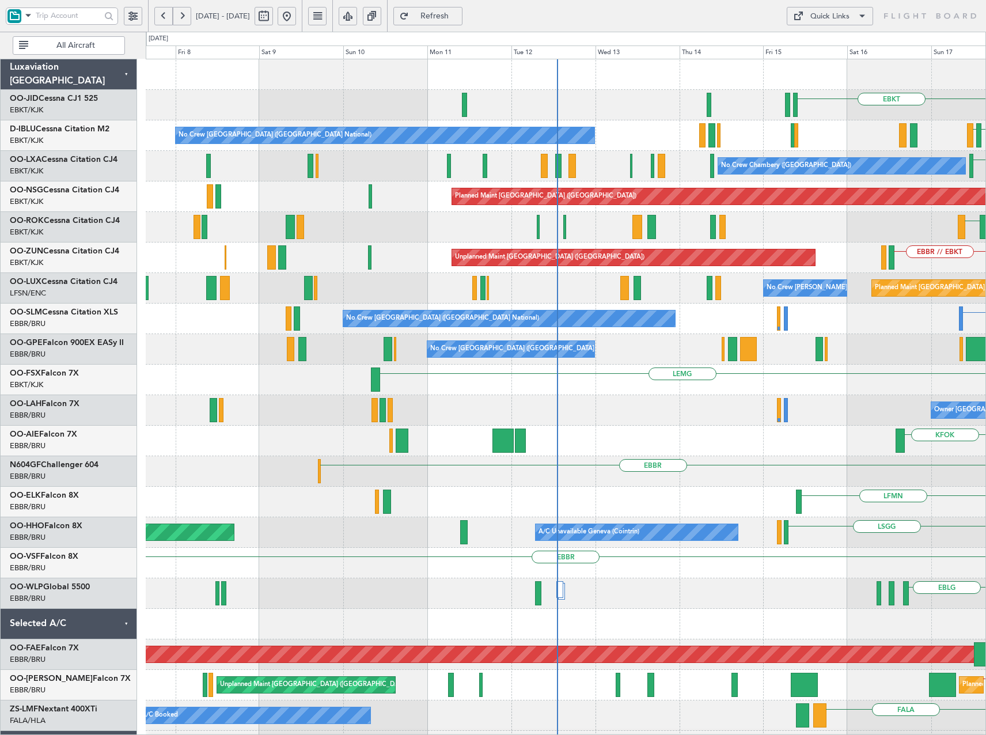
click at [179, 19] on button at bounding box center [182, 16] width 18 height 18
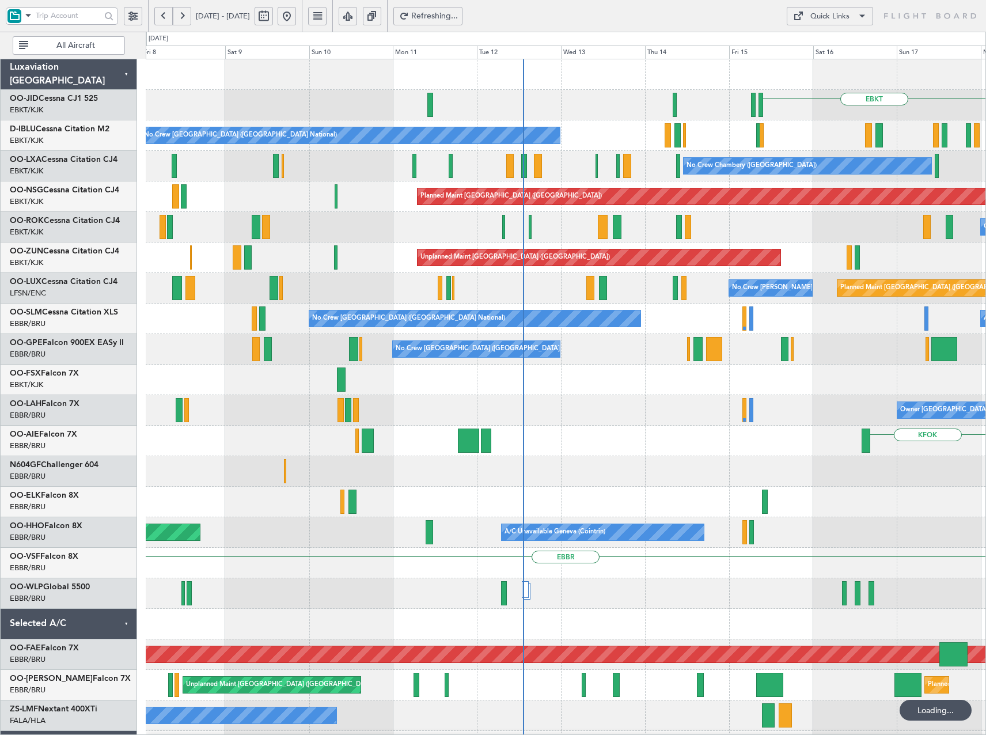
click at [179, 19] on button at bounding box center [182, 16] width 18 height 18
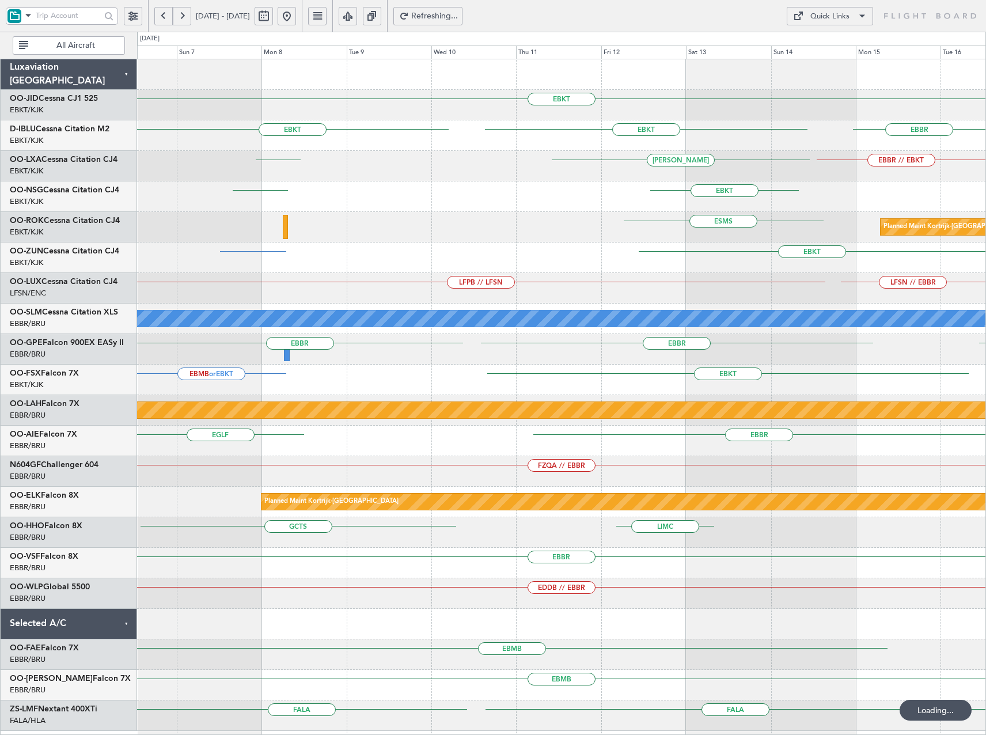
click at [179, 19] on button at bounding box center [182, 16] width 18 height 18
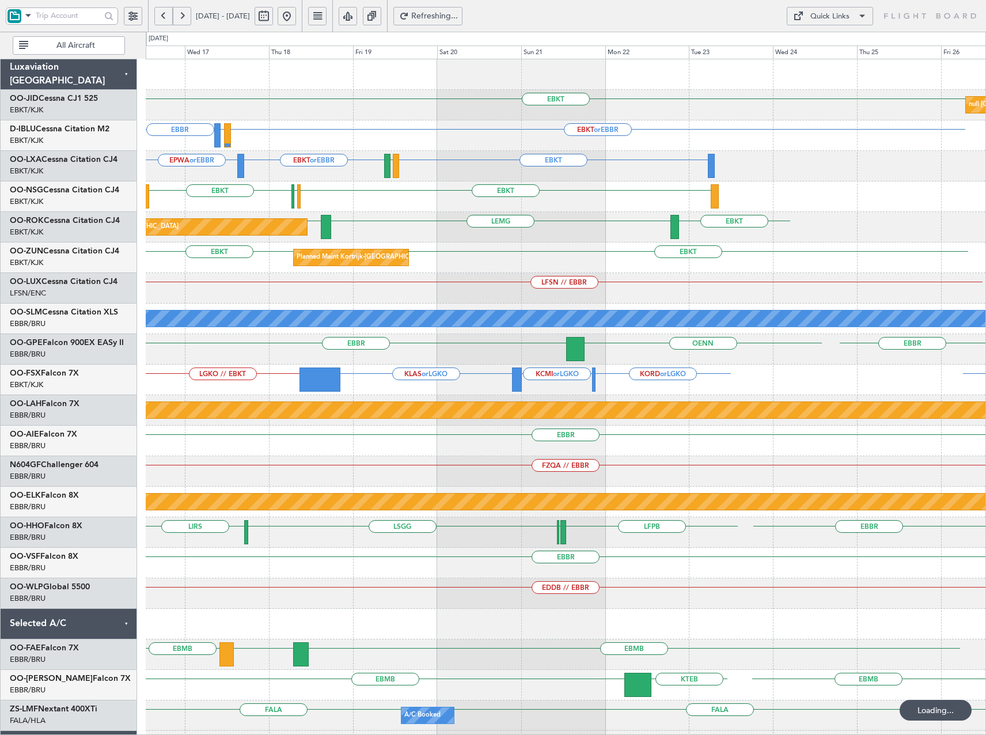
click at [179, 19] on button at bounding box center [182, 16] width 18 height 18
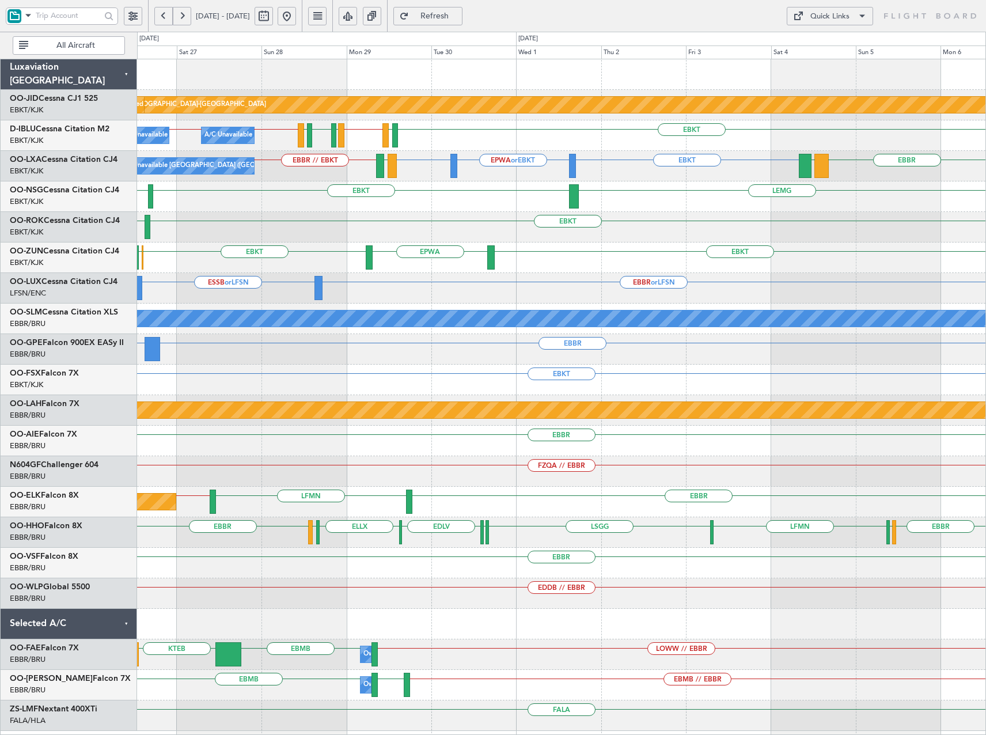
click at [179, 20] on button at bounding box center [182, 16] width 18 height 18
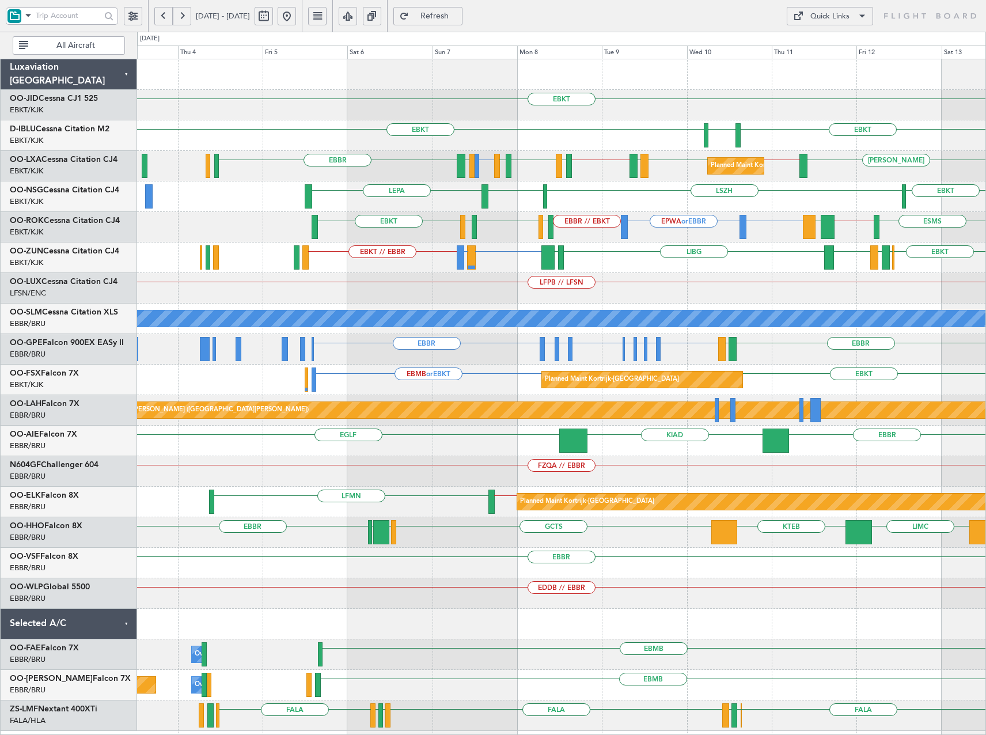
click at [346, 143] on div "EBKT EBKT LSZH LFMT LFSN LFMT EBBR" at bounding box center [561, 135] width 848 height 31
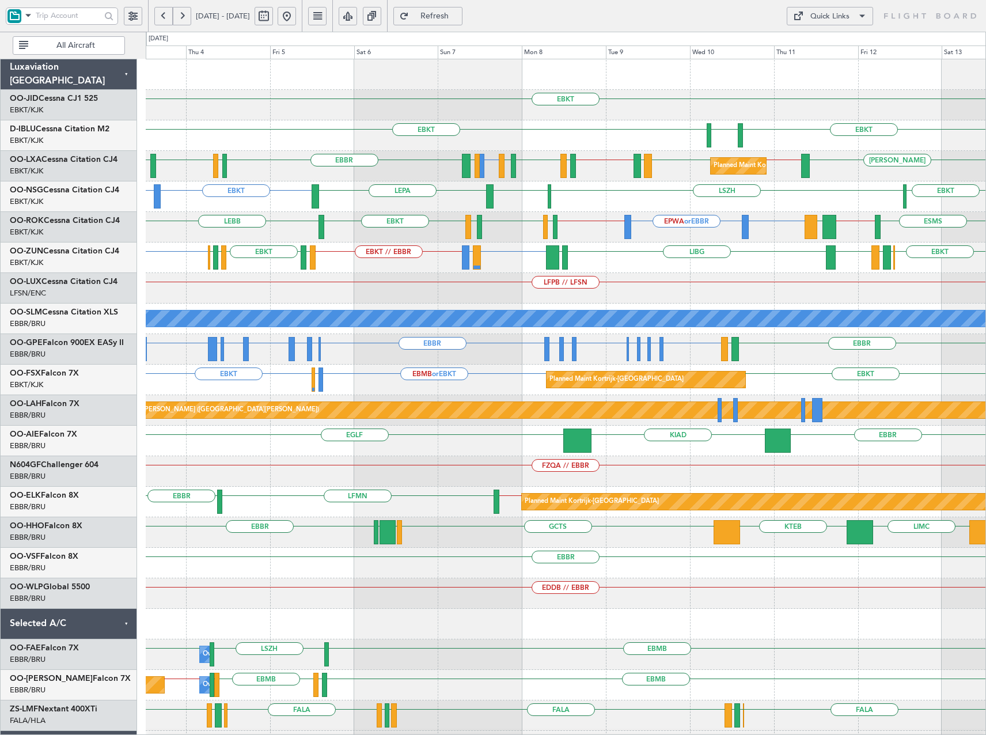
click at [296, 14] on button at bounding box center [287, 16] width 18 height 18
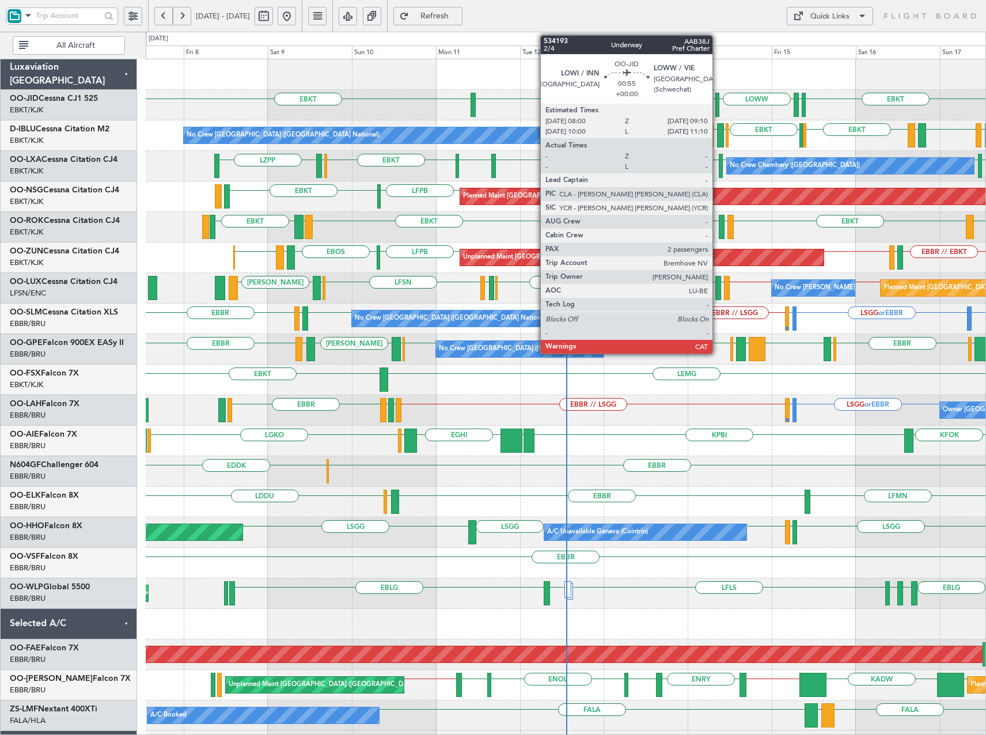
click at [718, 107] on div at bounding box center [717, 105] width 5 height 24
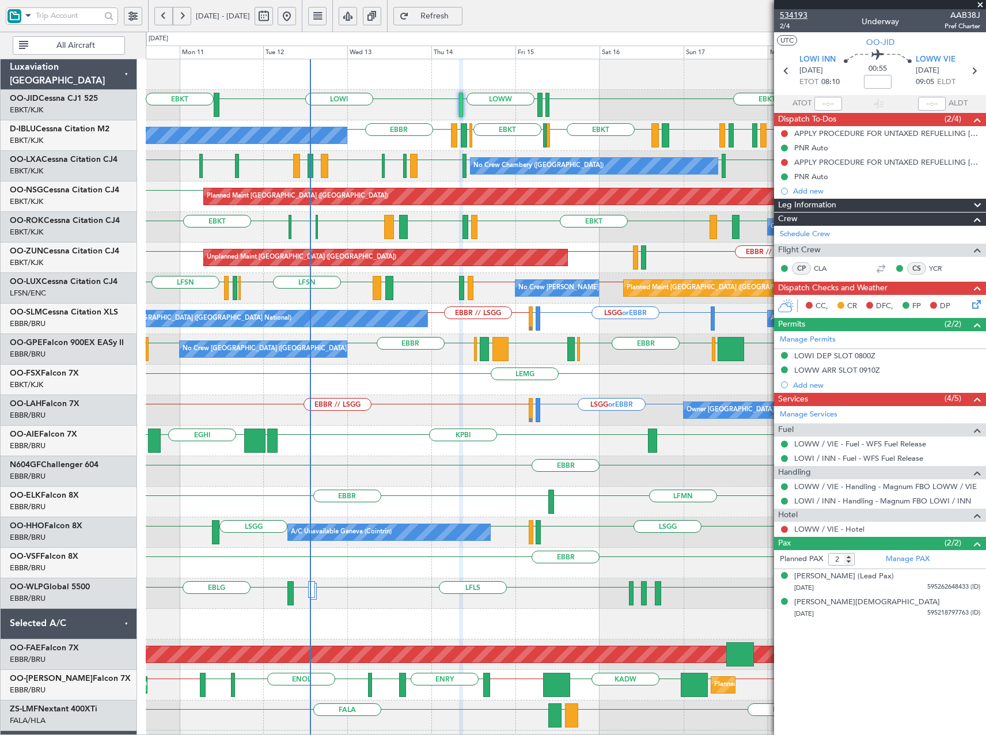
click at [803, 12] on span "534193" at bounding box center [794, 15] width 28 height 12
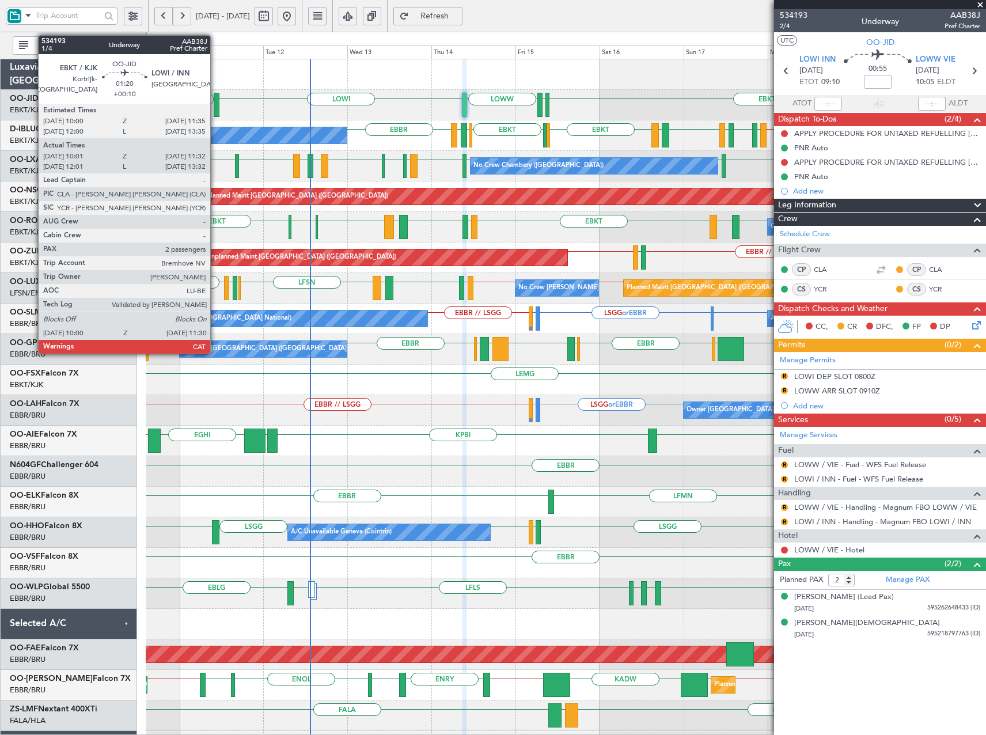
click at [215, 104] on div at bounding box center [217, 105] width 6 height 24
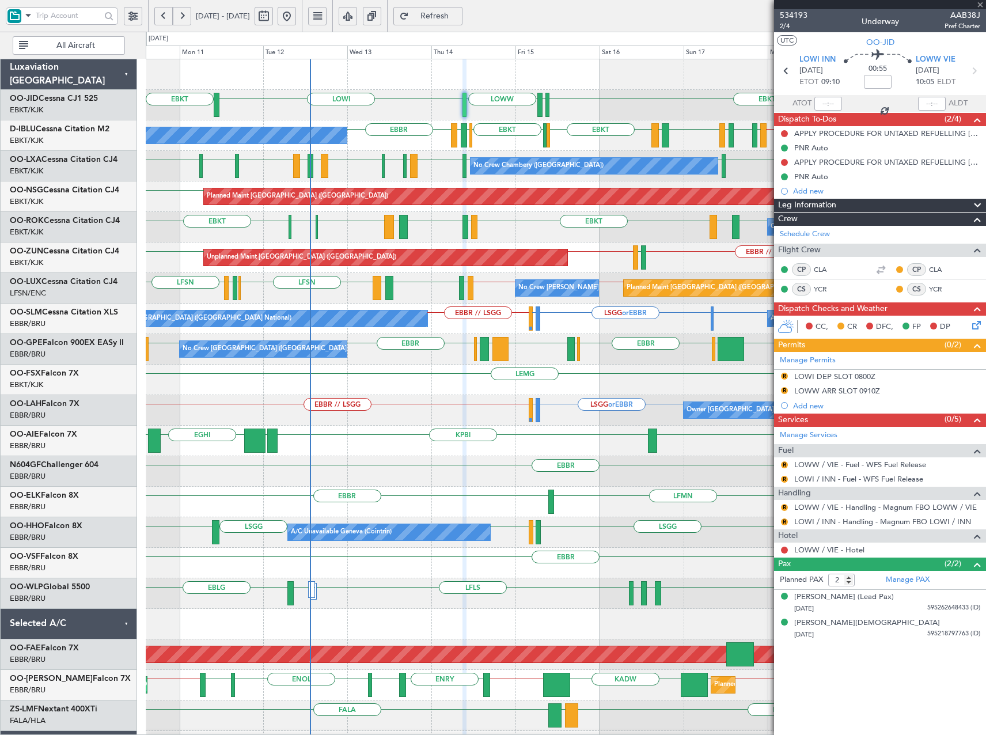
type input "+00:10"
type input "10:11"
type input "11:27"
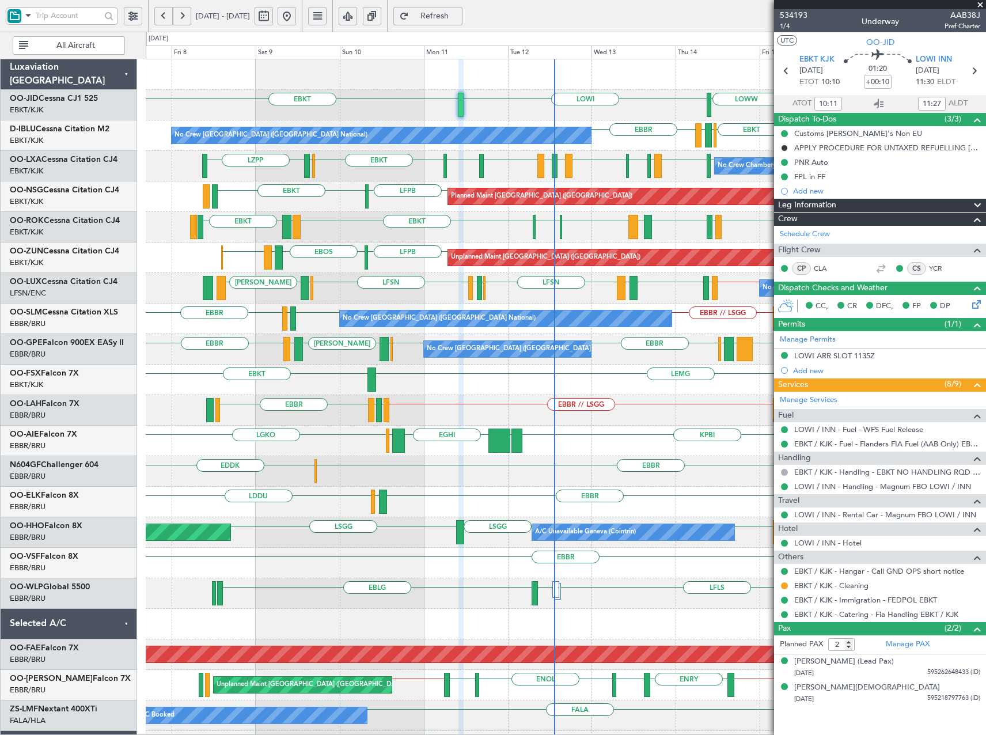
click at [528, 245] on div "EBKT EBKT LOWI EDDS LOWW No Crew Brussels (Brussels National) EBBR LFSN LFMT EB…" at bounding box center [566, 440] width 840 height 763
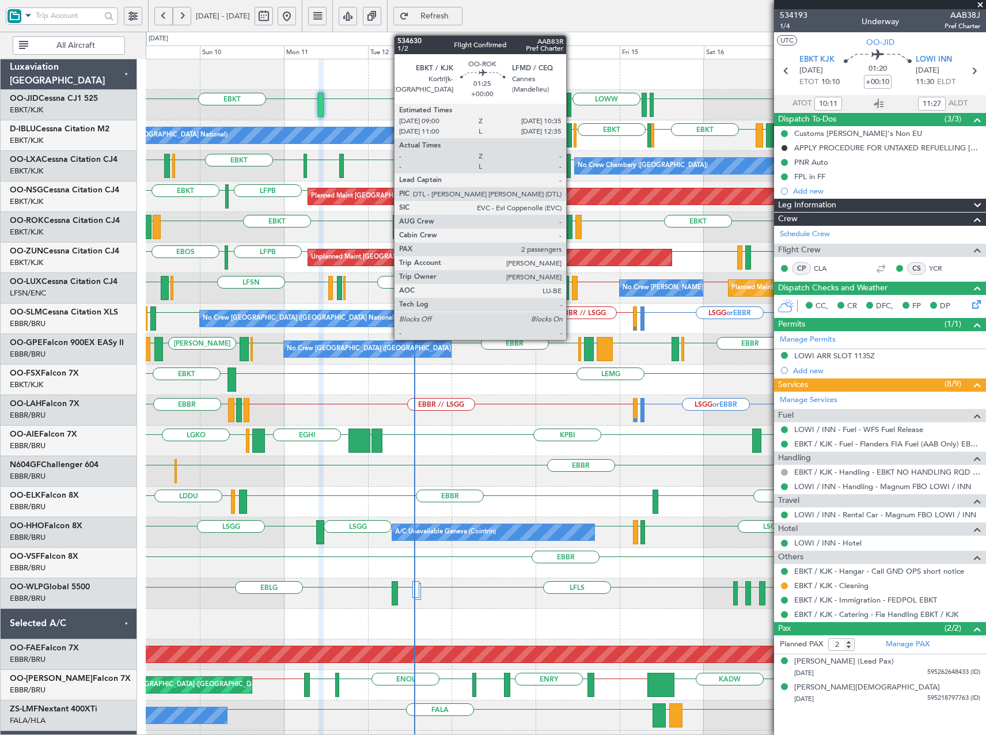
click at [571, 226] on div at bounding box center [570, 227] width 6 height 24
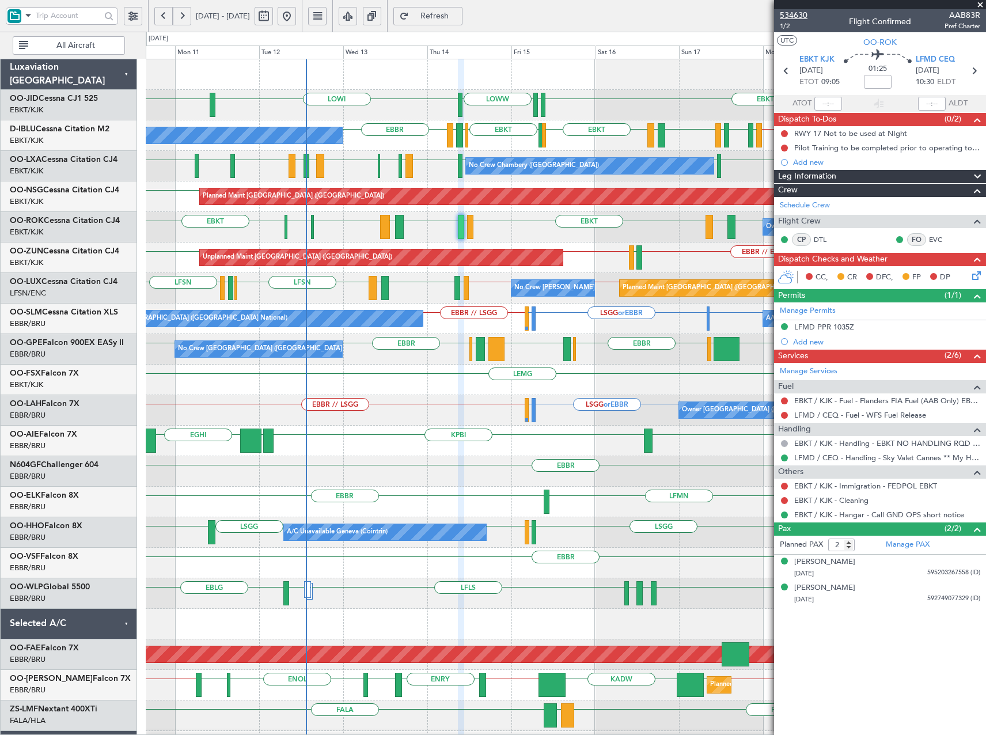
click at [794, 13] on span "534630" at bounding box center [794, 15] width 28 height 12
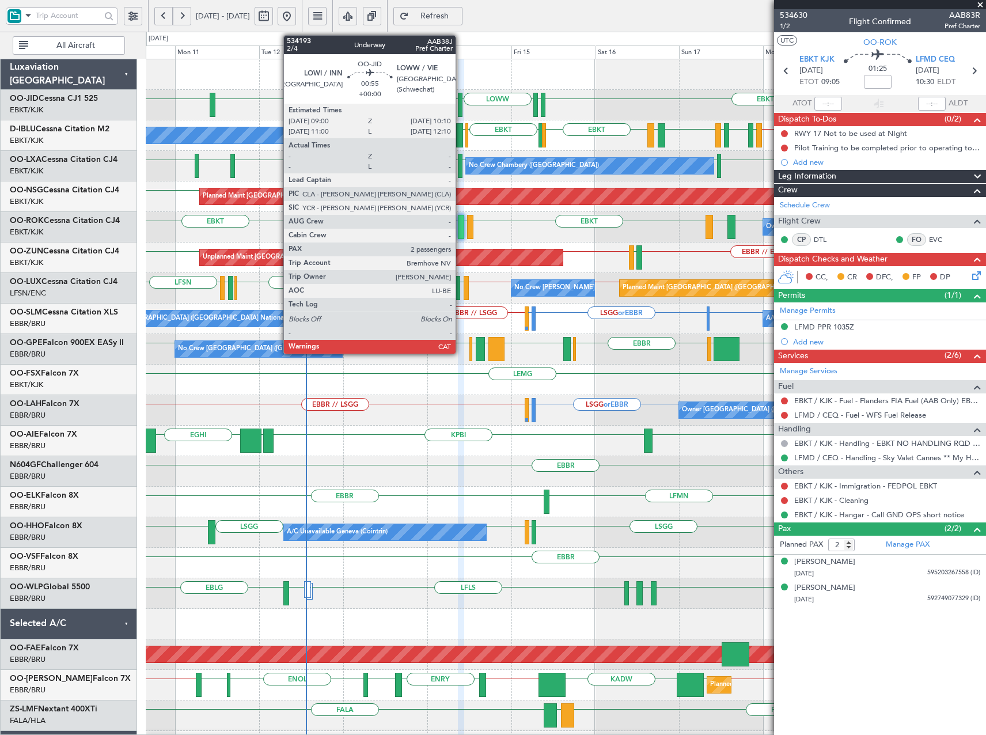
click at [461, 113] on div at bounding box center [460, 105] width 5 height 24
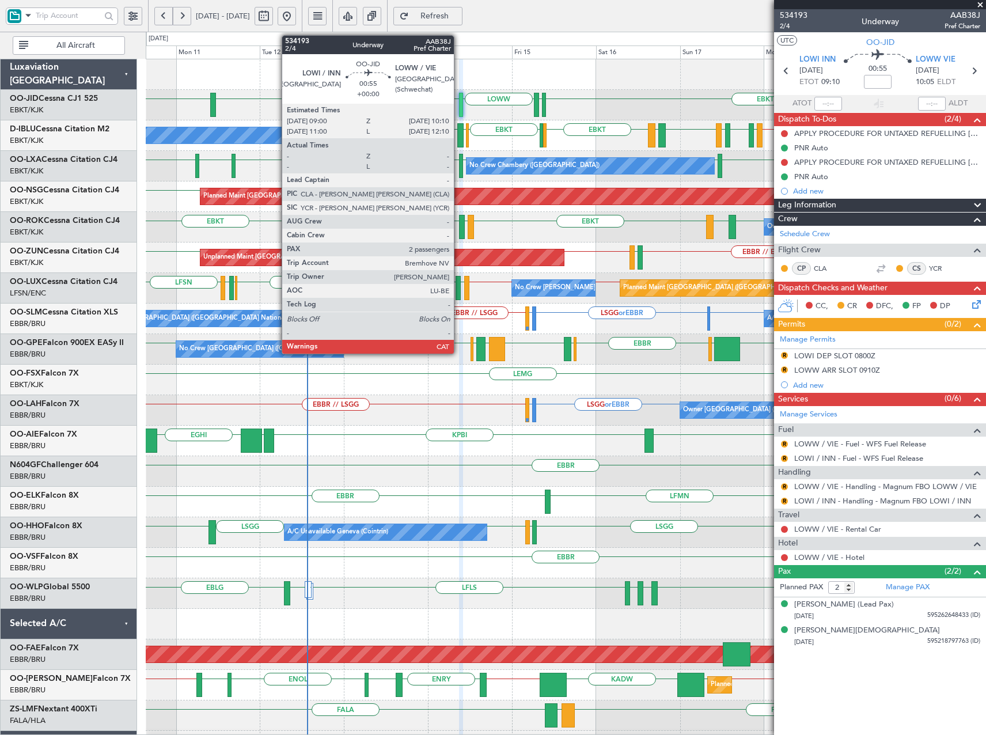
click at [459, 104] on div at bounding box center [461, 105] width 5 height 24
click at [460, 96] on div at bounding box center [461, 105] width 5 height 24
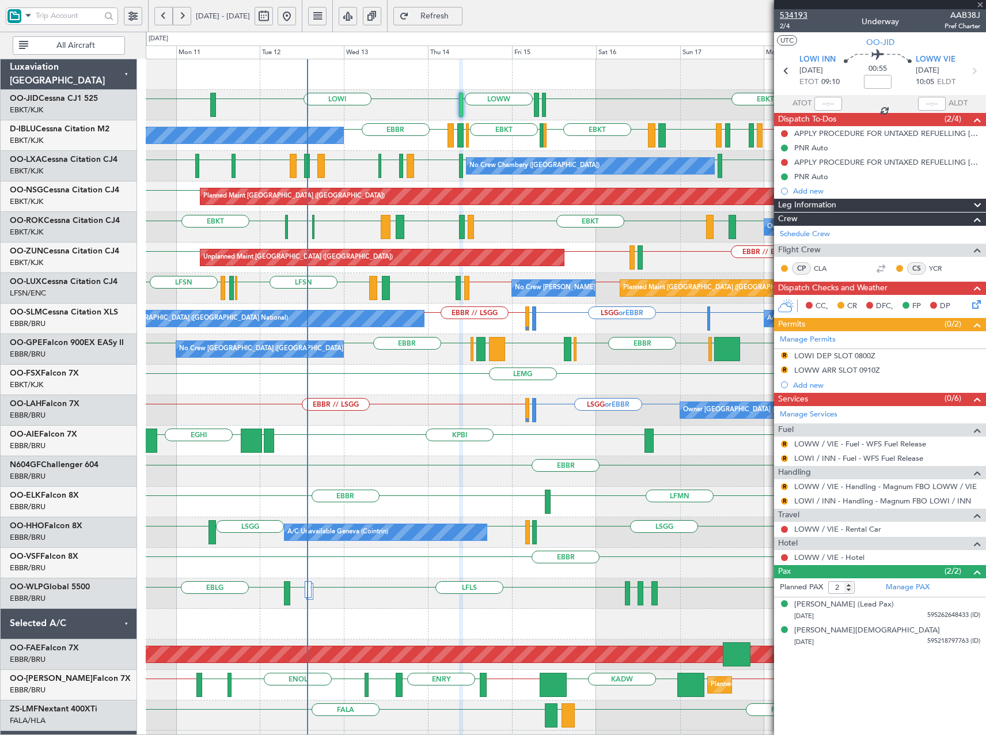
click at [801, 13] on span "534193" at bounding box center [794, 15] width 28 height 12
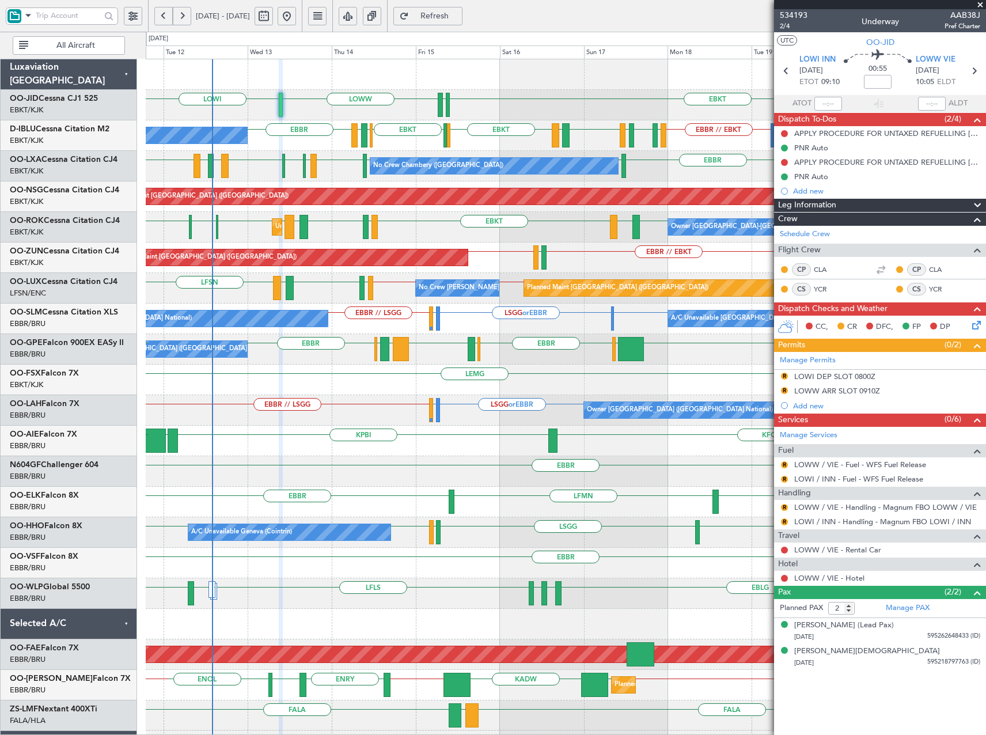
click at [589, 237] on div "EBKT LFKF EBKT LFMD EBKT LEMG EBKT EBKT EGLC EBKT Owner Kortrijk-Wevelgem Unpla…" at bounding box center [566, 227] width 840 height 31
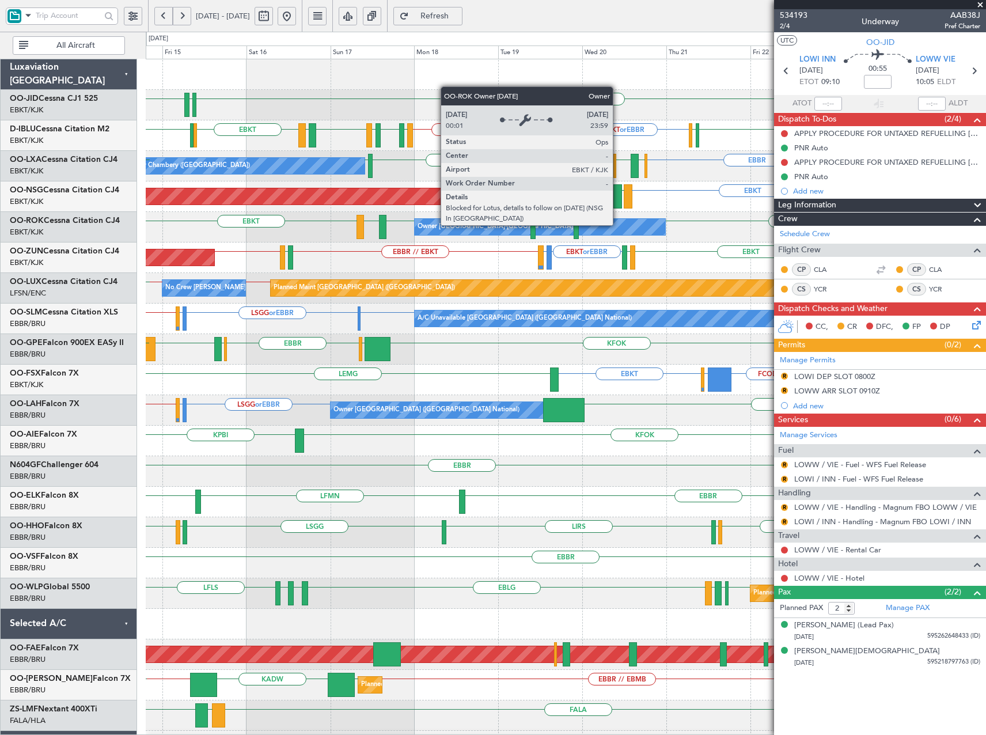
click at [540, 230] on div "Owner [GEOGRAPHIC_DATA]-[GEOGRAPHIC_DATA]" at bounding box center [540, 227] width 251 height 16
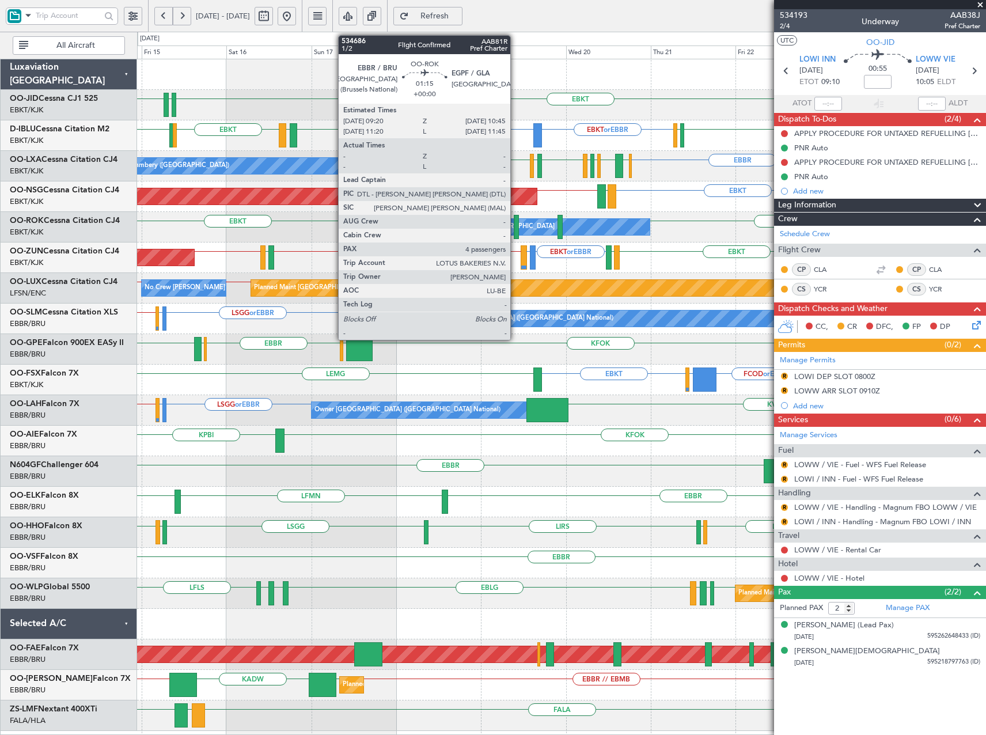
click at [515, 229] on div at bounding box center [516, 227] width 5 height 24
type input "4"
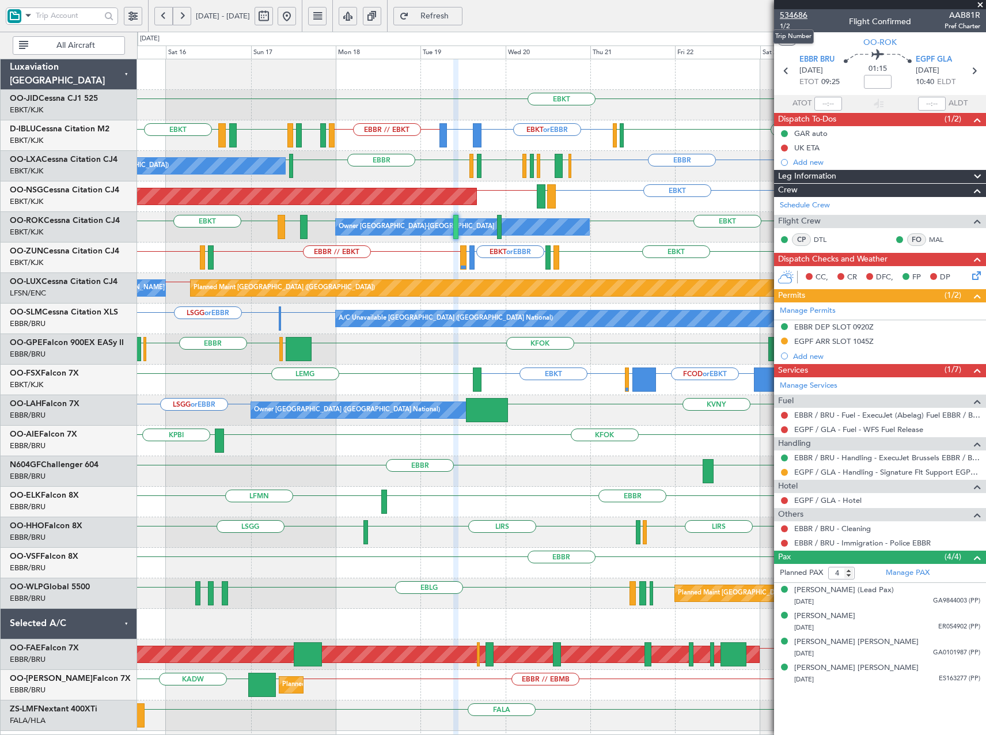
click at [791, 15] on span "534686" at bounding box center [794, 15] width 28 height 12
